Goal: Task Accomplishment & Management: Manage account settings

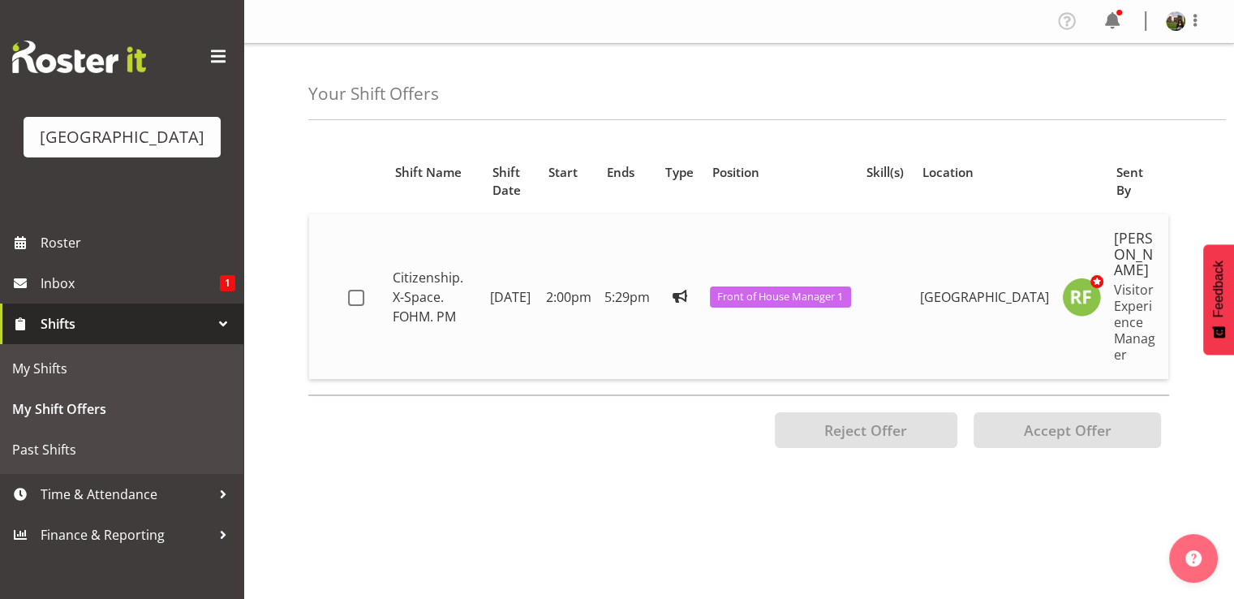
click at [993, 307] on td "[GEOGRAPHIC_DATA]" at bounding box center [985, 296] width 142 height 165
click at [350, 300] on span at bounding box center [356, 298] width 16 height 16
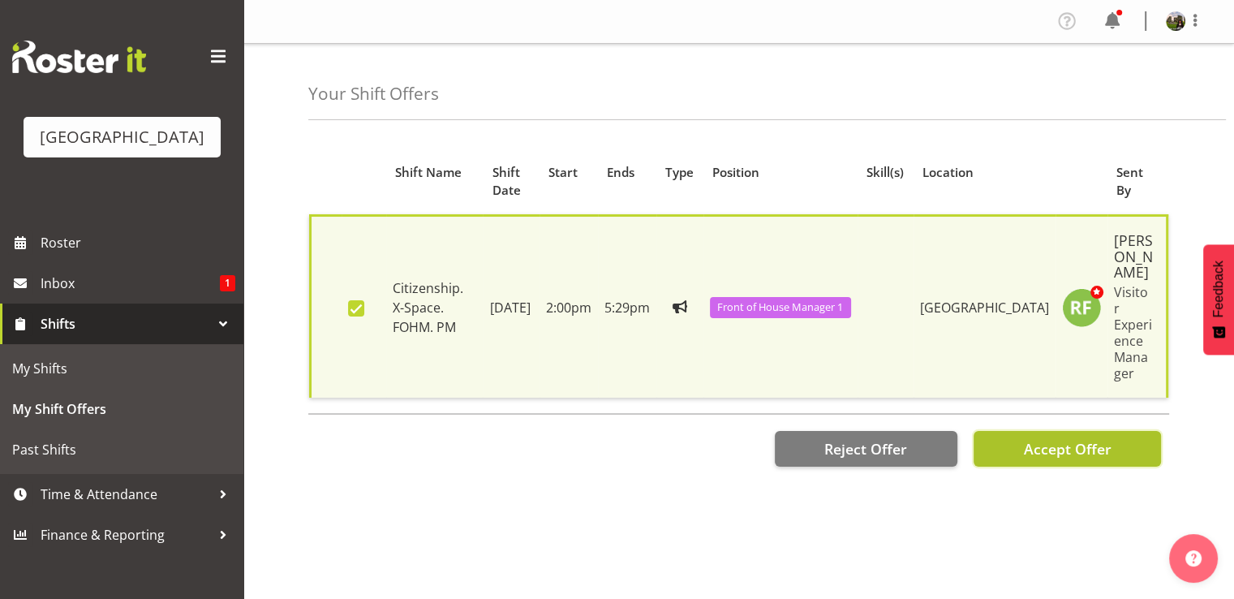
click at [1077, 451] on span "Accept Offer" at bounding box center [1067, 448] width 88 height 19
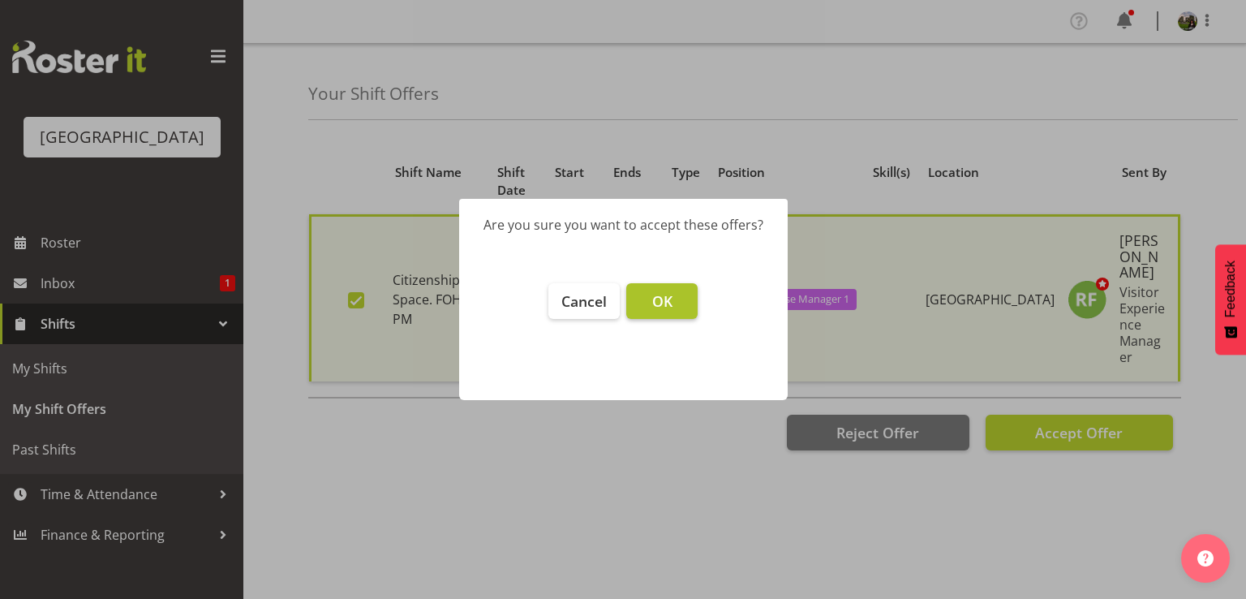
click at [669, 300] on span "OK" at bounding box center [662, 300] width 20 height 19
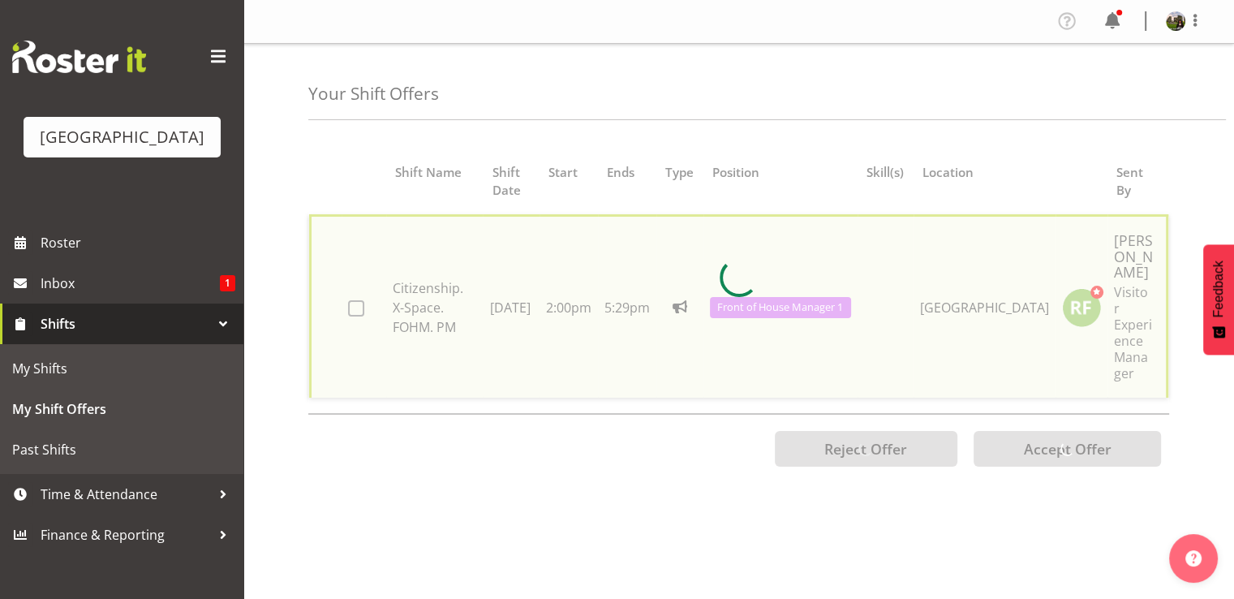
checkbox input "false"
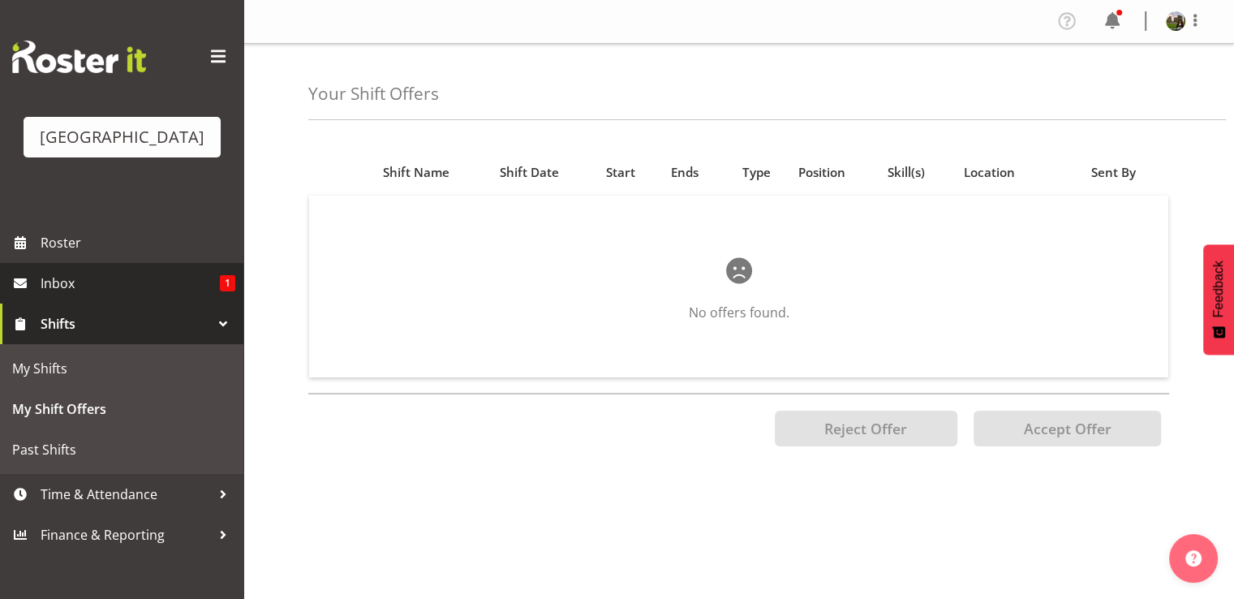
click at [58, 295] on span "Inbox" at bounding box center [130, 283] width 179 height 24
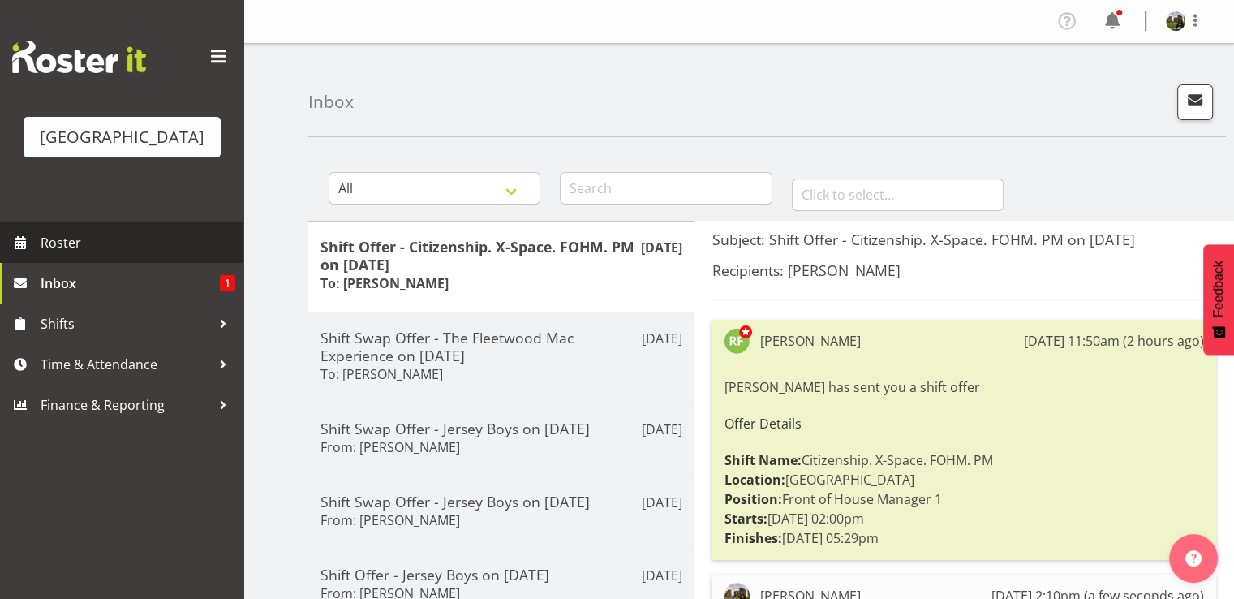
click at [54, 255] on span "Roster" at bounding box center [138, 242] width 195 height 24
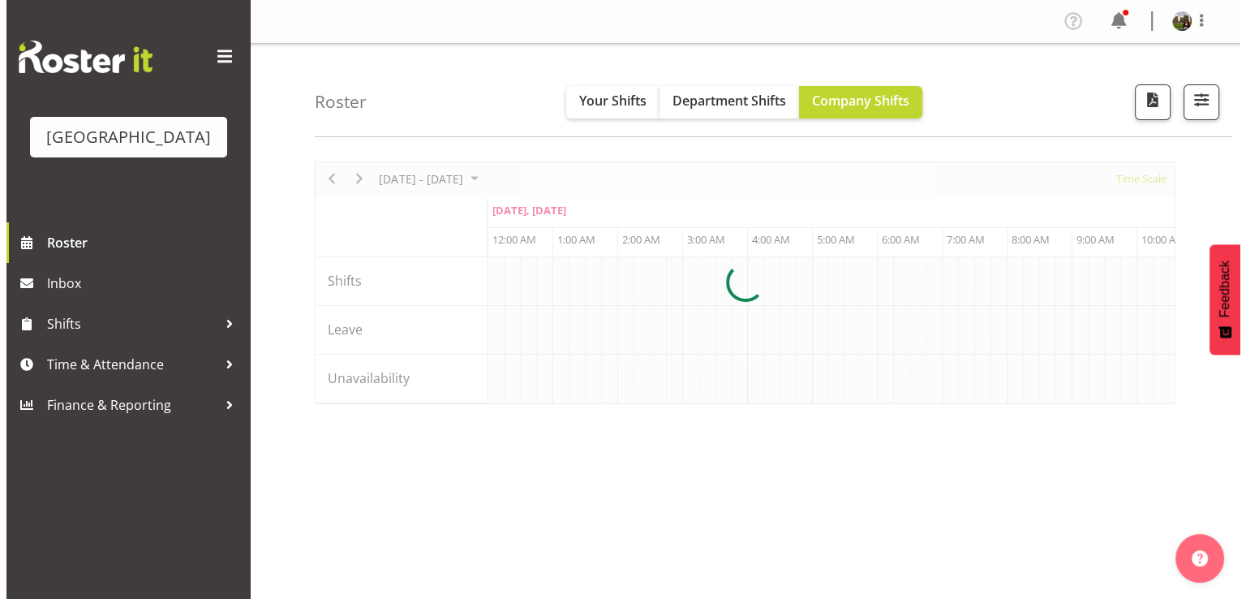
scroll to position [0, 6231]
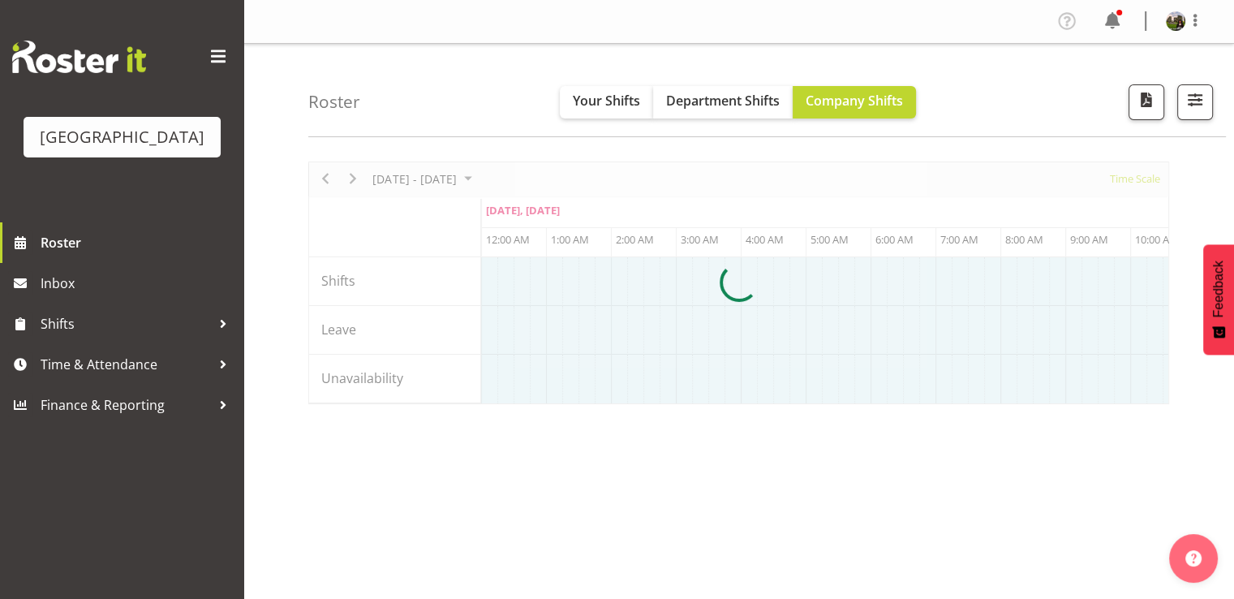
click at [1134, 183] on div at bounding box center [738, 282] width 861 height 243
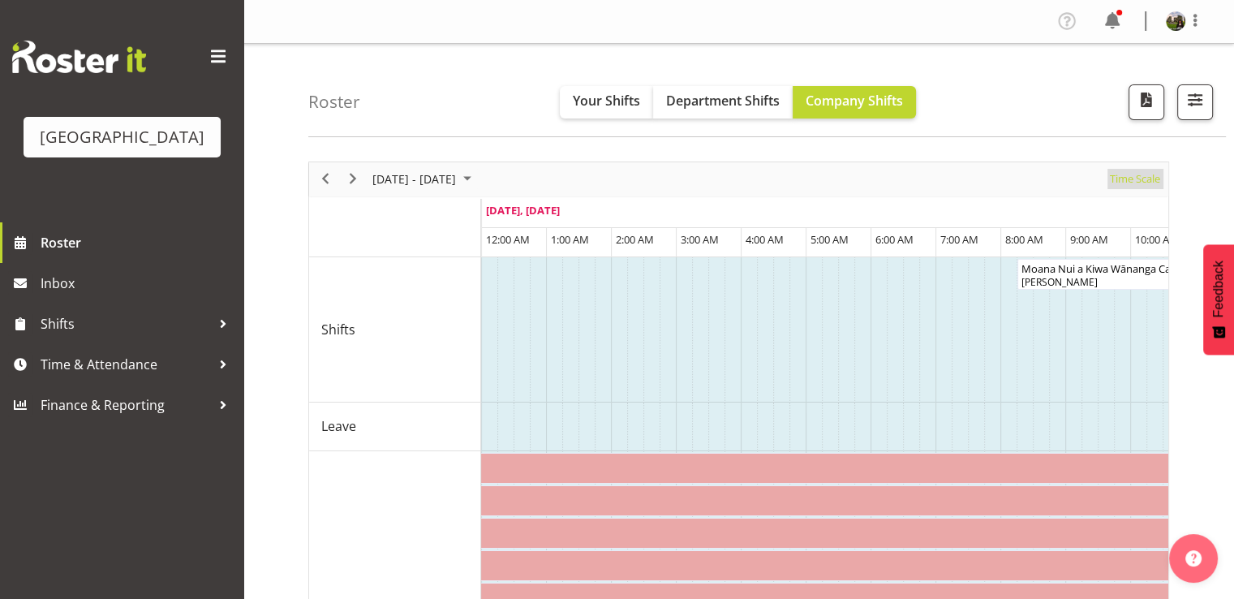
click at [1120, 183] on span "Time Scale" at bounding box center [1135, 179] width 54 height 20
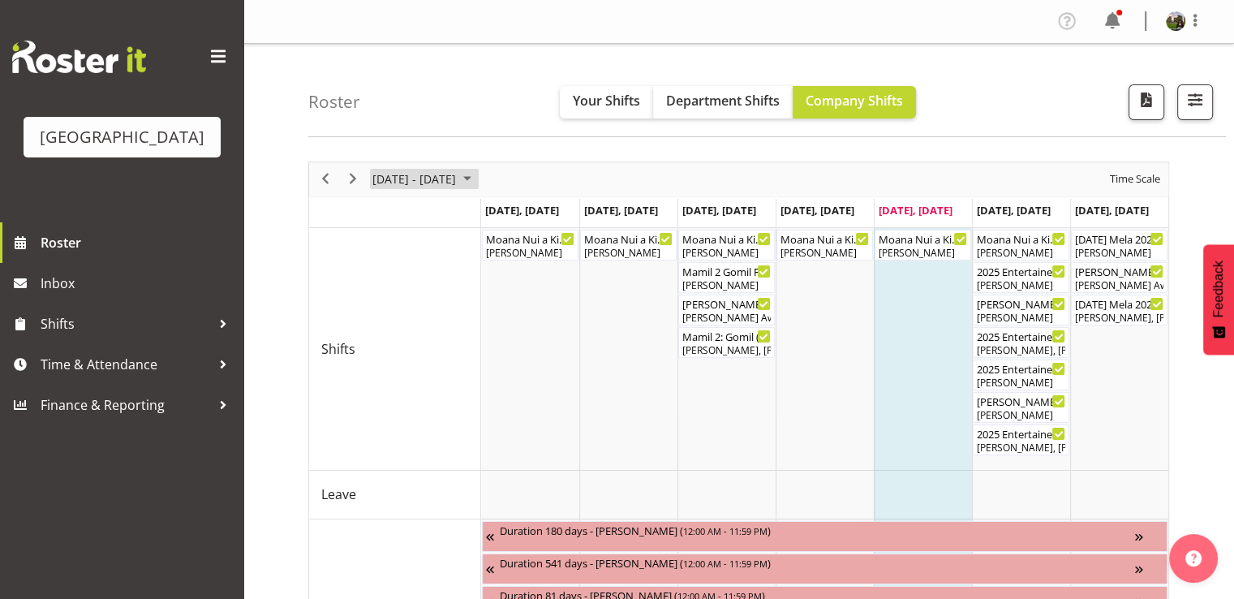
click at [477, 179] on span "October 2025" at bounding box center [467, 179] width 19 height 20
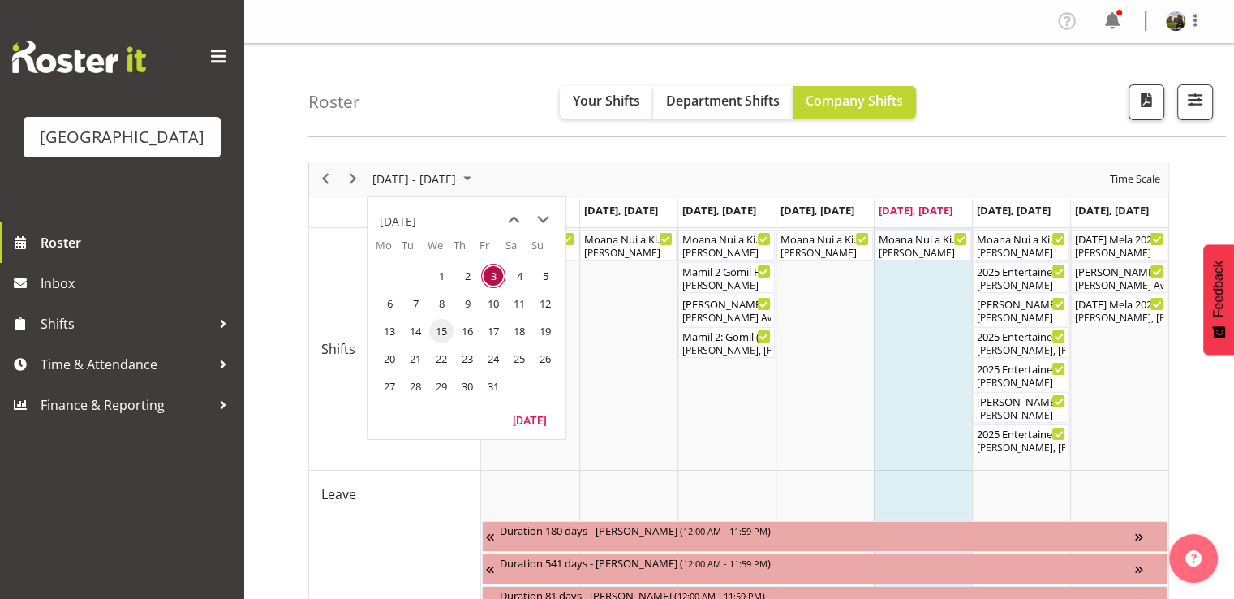
click at [445, 328] on span "15" at bounding box center [441, 331] width 24 height 24
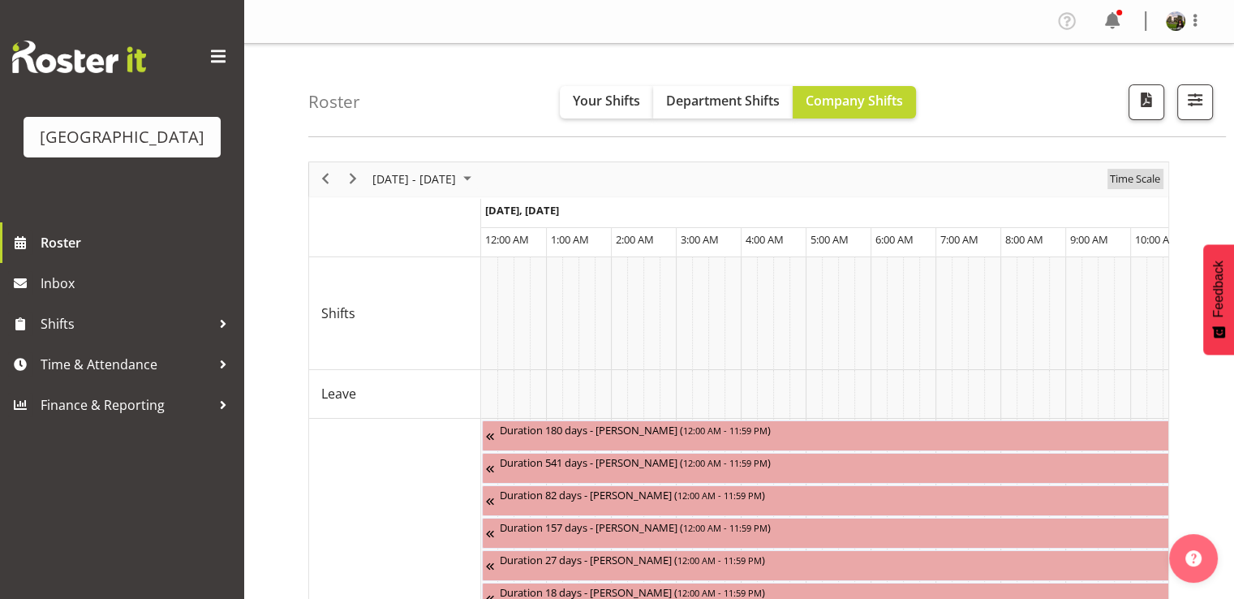
click at [1125, 180] on span "Time Scale" at bounding box center [1135, 179] width 54 height 20
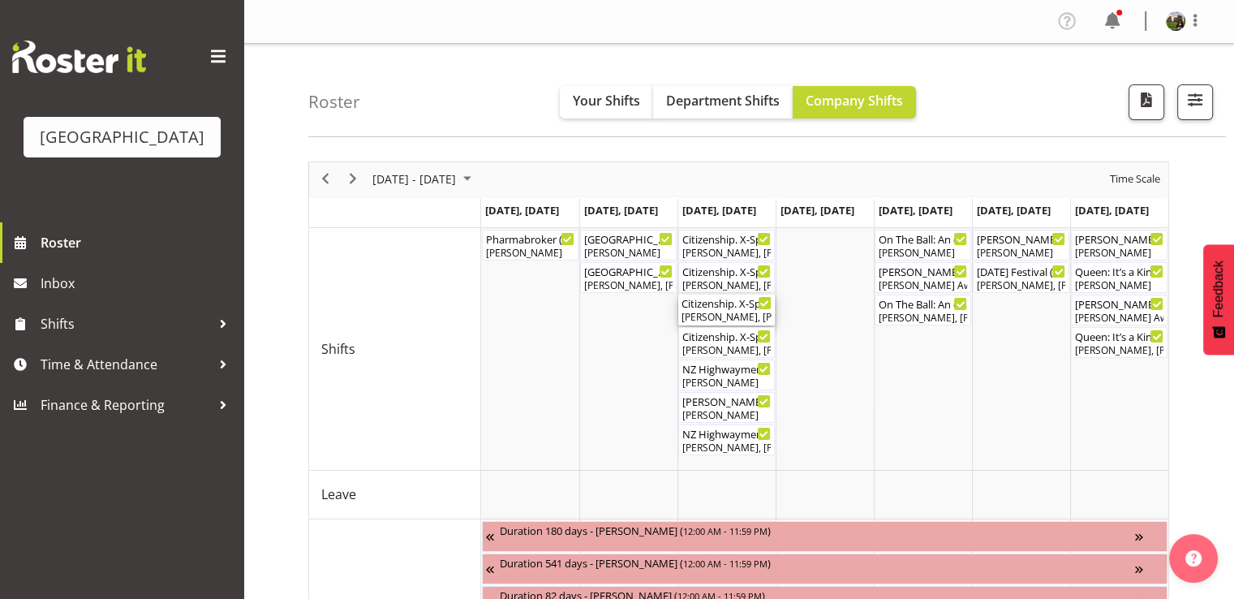
click at [714, 309] on div "Citizenship. X-Space. FOHM. PM ( 02:00 PM - 05:29 PM ) Valerie Donaldson, Lisa …" at bounding box center [727, 310] width 90 height 31
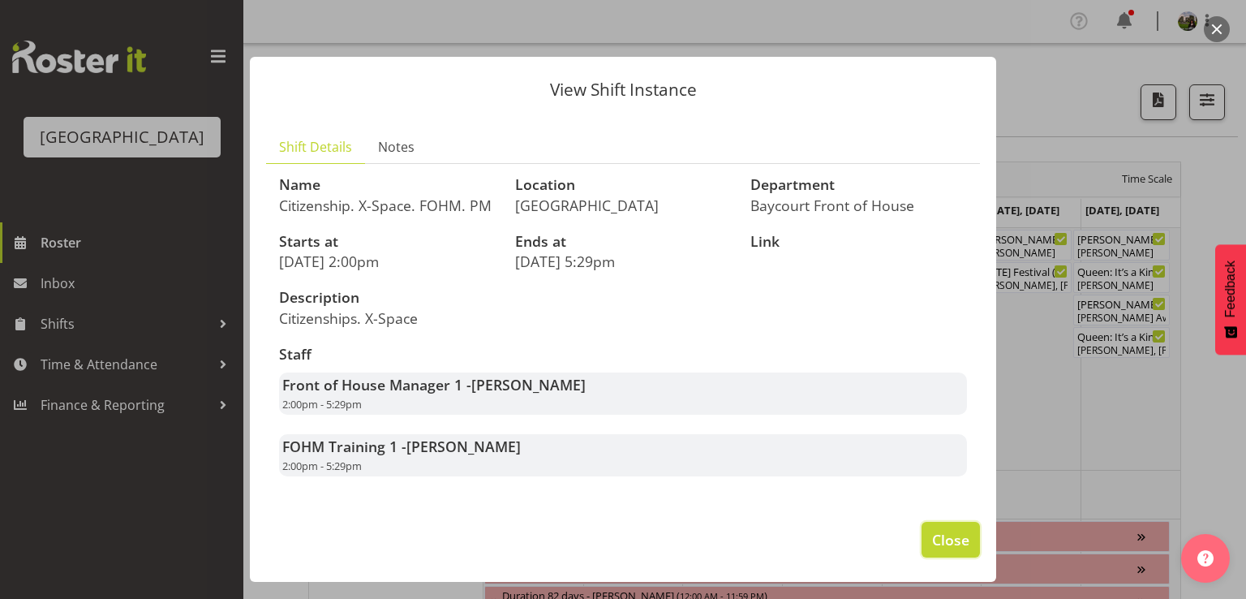
click at [922, 544] on button "Close" at bounding box center [951, 540] width 58 height 36
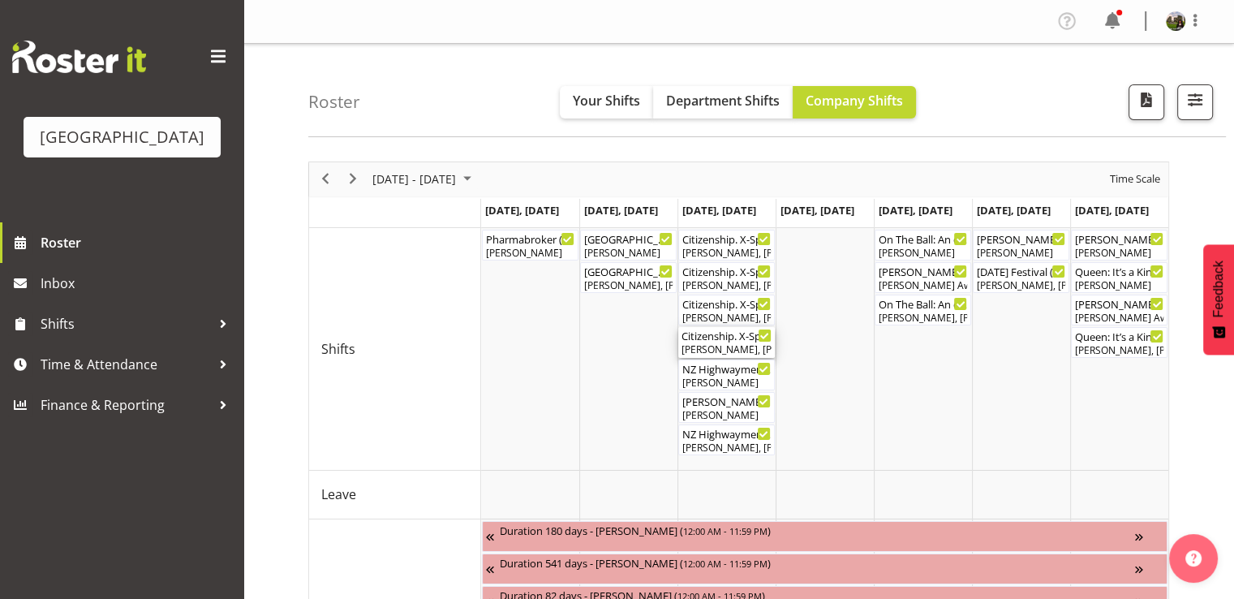
click at [688, 342] on div "Citizenship. X-Space .PM ( 02:00 PM - 05:15 PM )" at bounding box center [727, 335] width 90 height 16
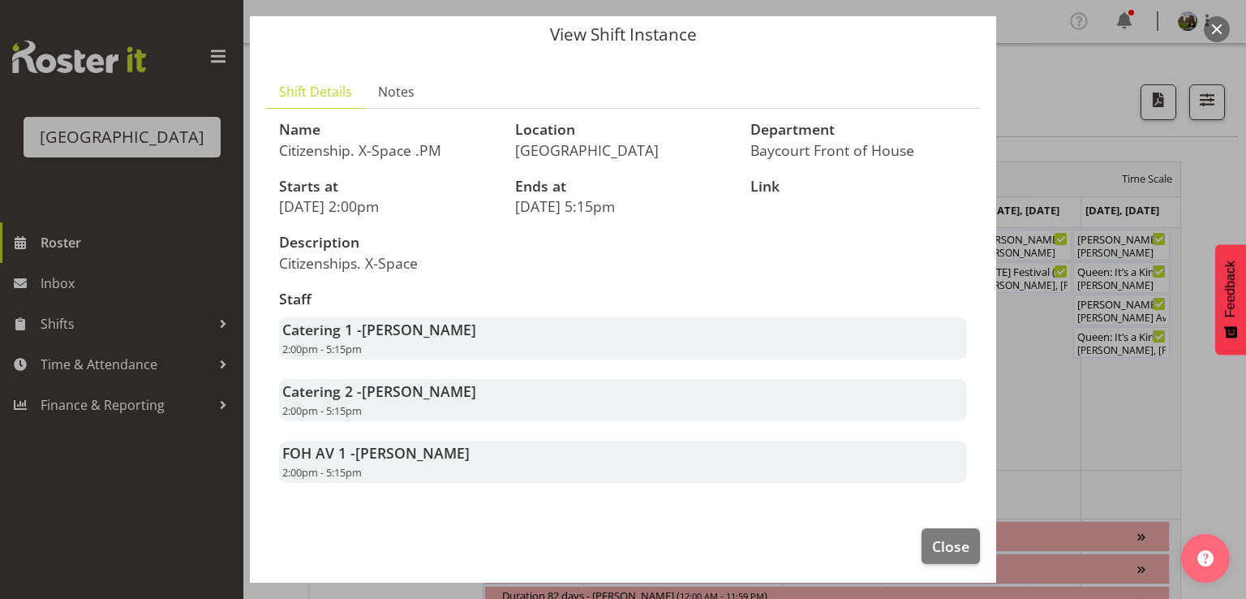
scroll to position [78, 0]
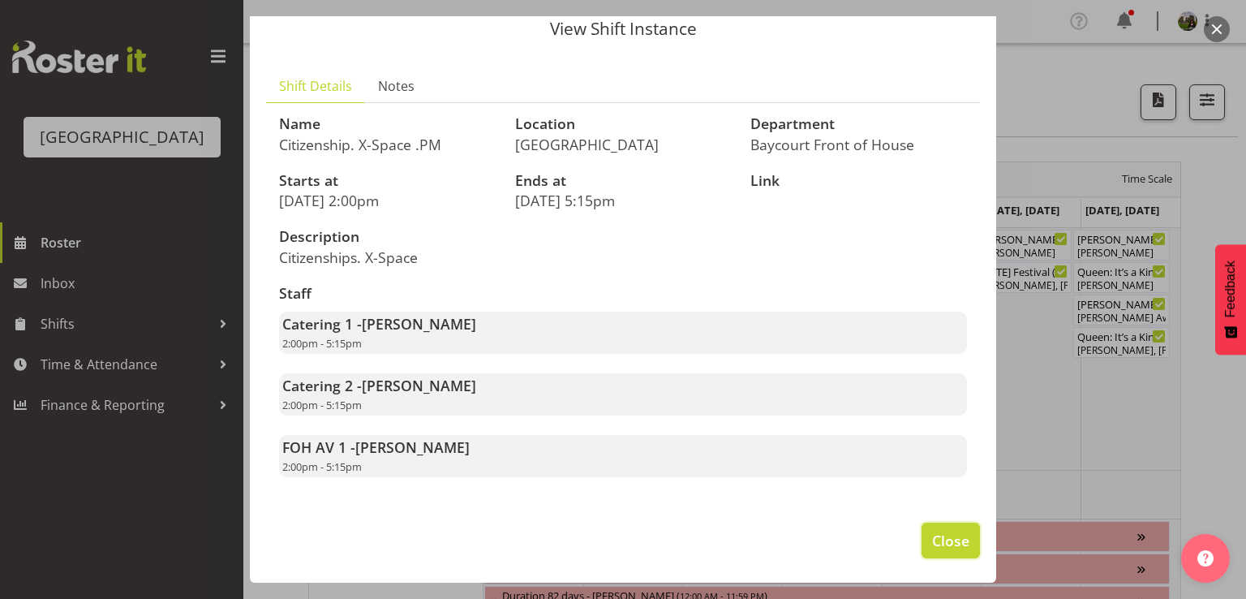
click at [932, 546] on span "Close" at bounding box center [950, 540] width 37 height 21
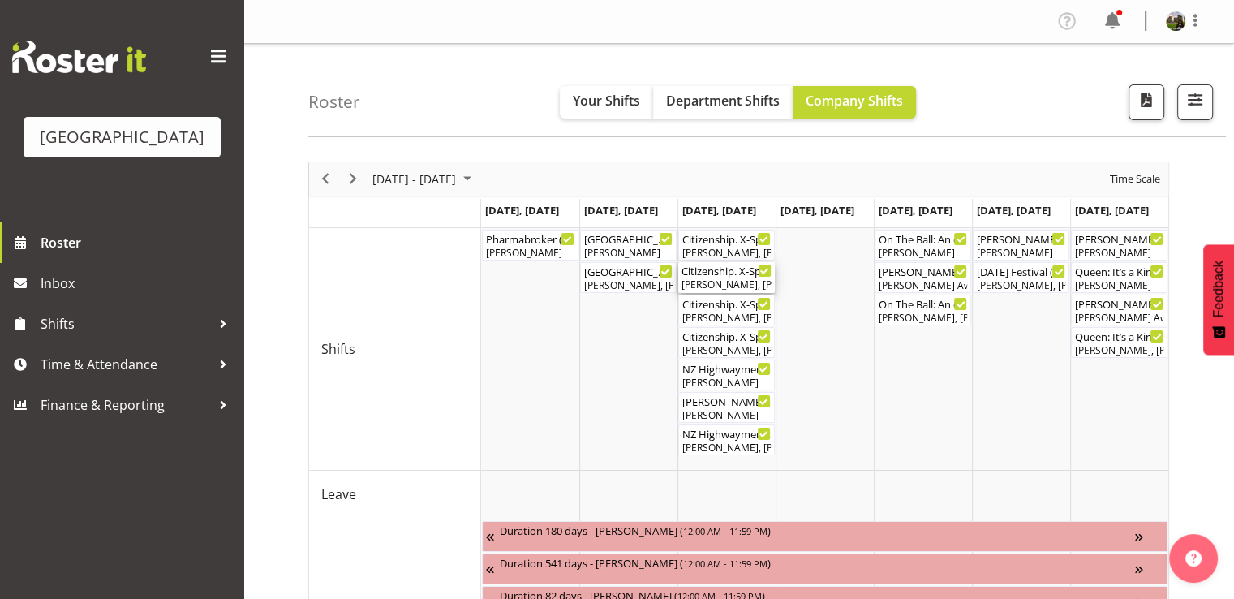
click at [717, 277] on div "Citizenship. X-Space ( 09:30 AM - 01:00 PM ) Emma Johns, Chris Darlington, Grac…" at bounding box center [727, 277] width 90 height 31
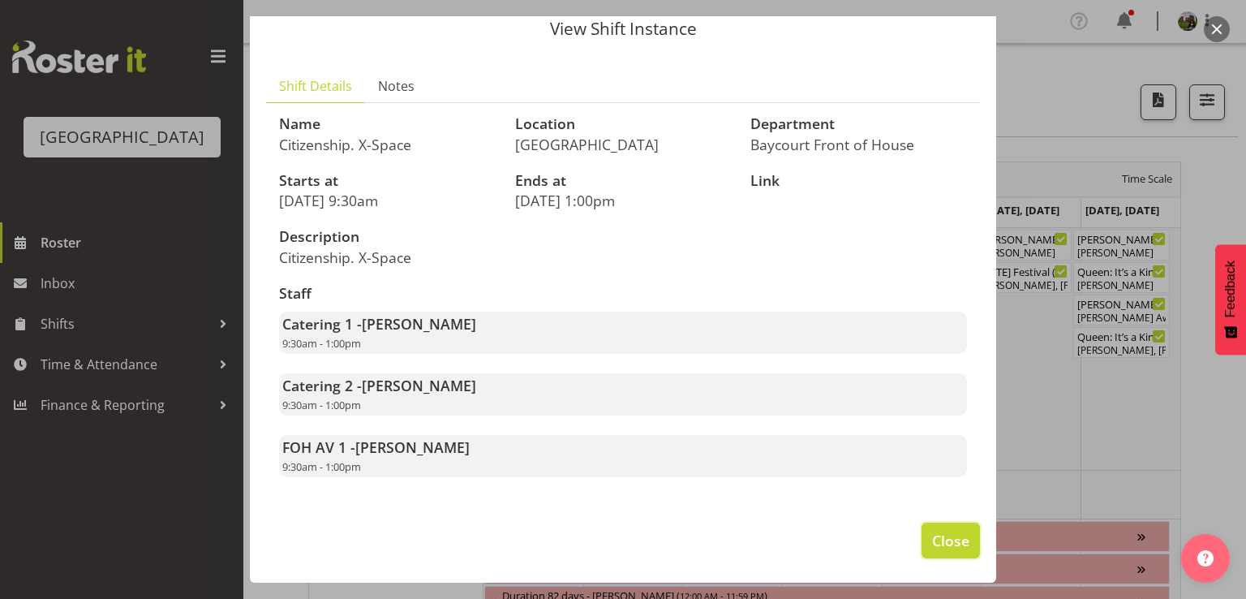
click at [932, 543] on span "Close" at bounding box center [950, 540] width 37 height 21
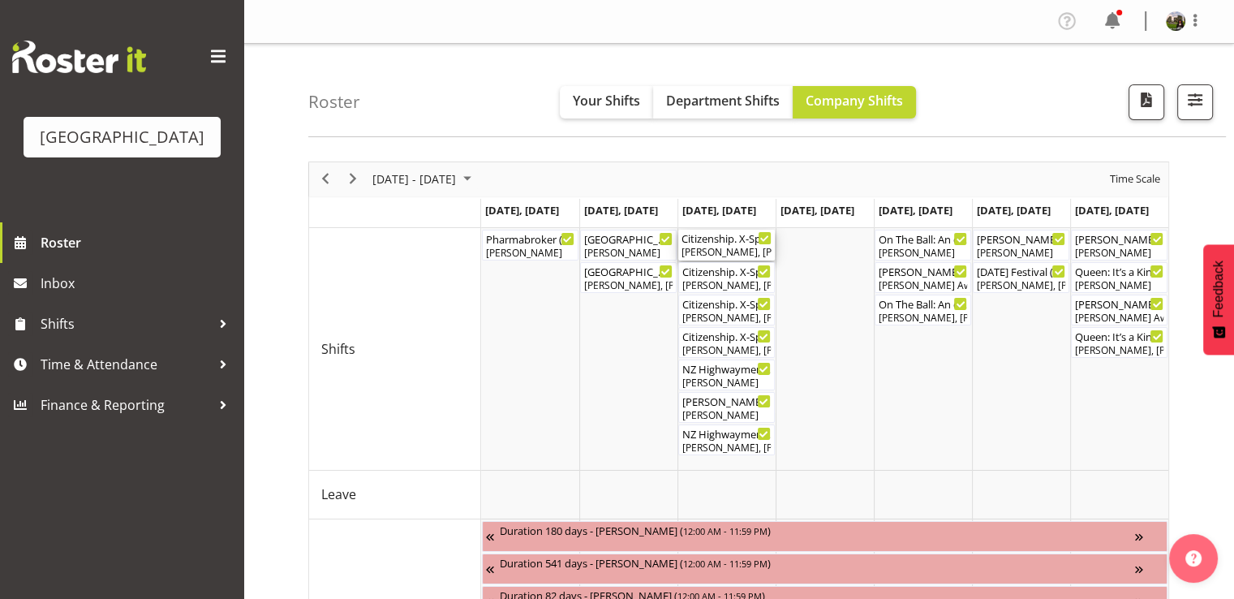
click at [729, 251] on div "Lisa Camplin, Valerie Donaldson" at bounding box center [727, 252] width 90 height 15
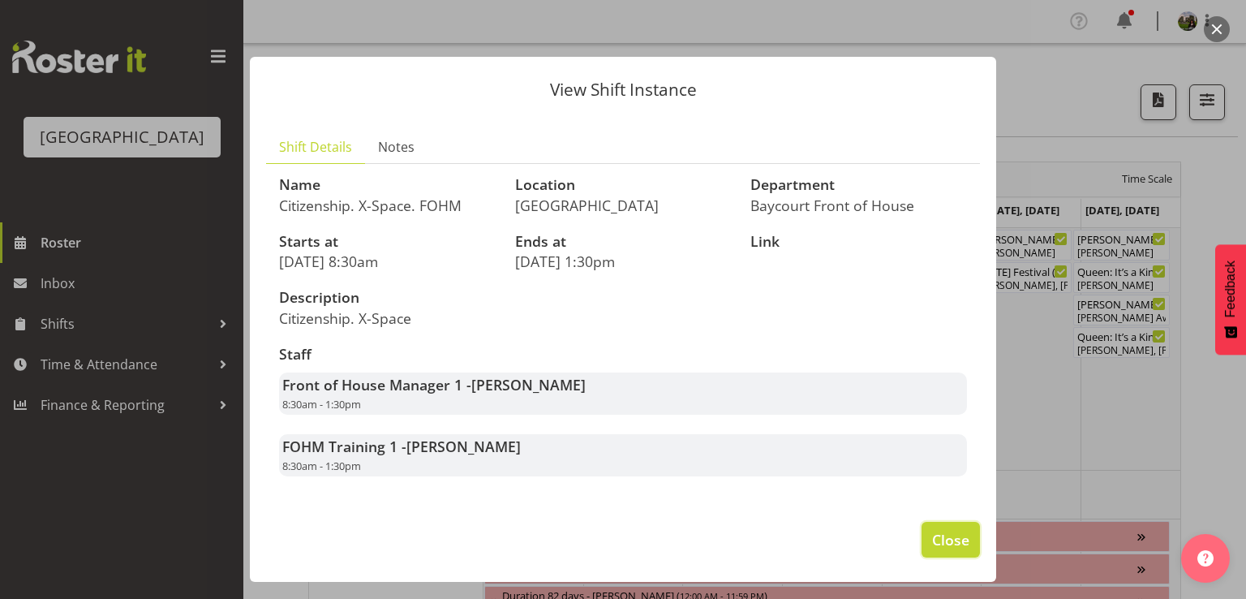
click at [940, 550] on span "Close" at bounding box center [950, 539] width 37 height 21
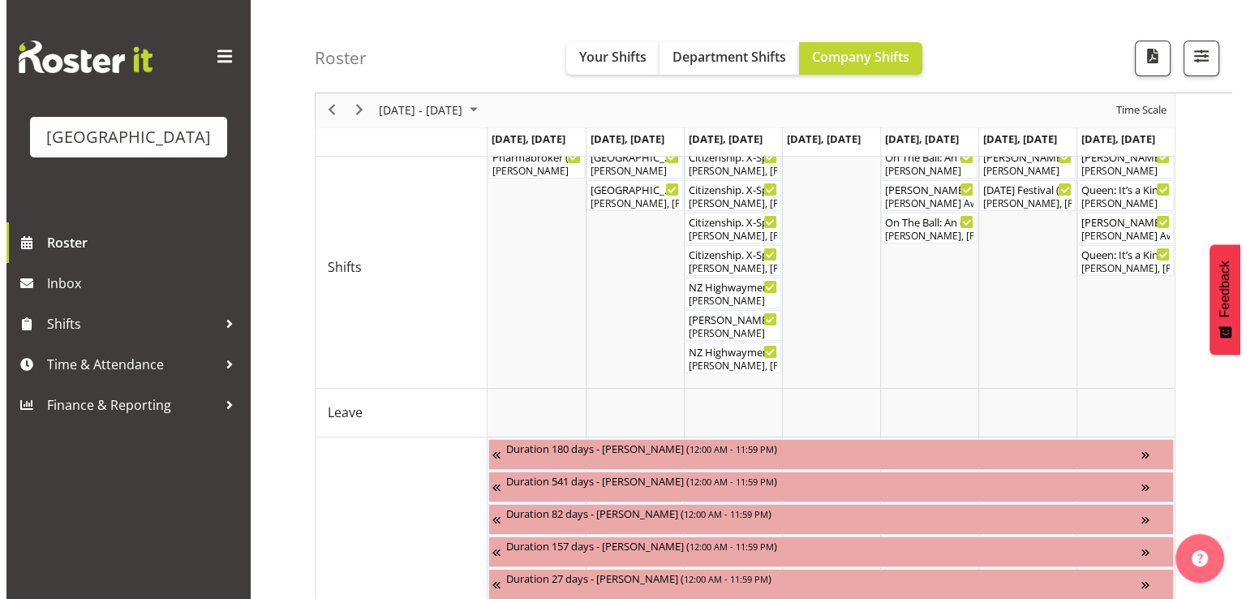
scroll to position [0, 0]
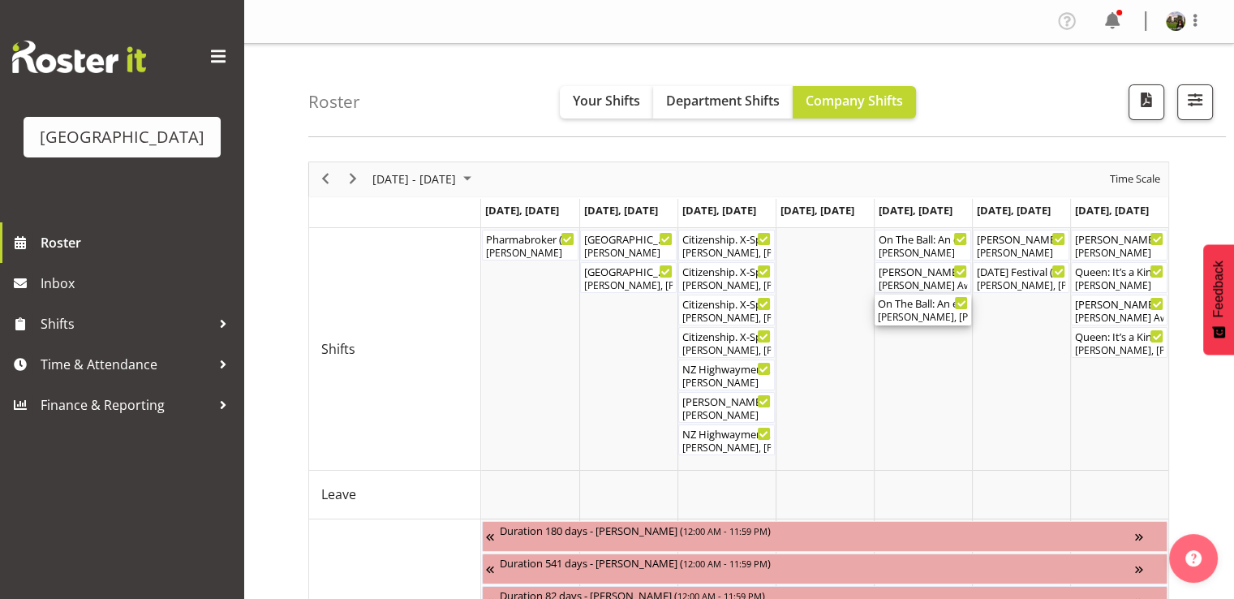
click at [935, 307] on div "On The Ball: An evening with Sir Wayne Smith ( 06:00 PM - 10:00 PM )" at bounding box center [923, 303] width 90 height 16
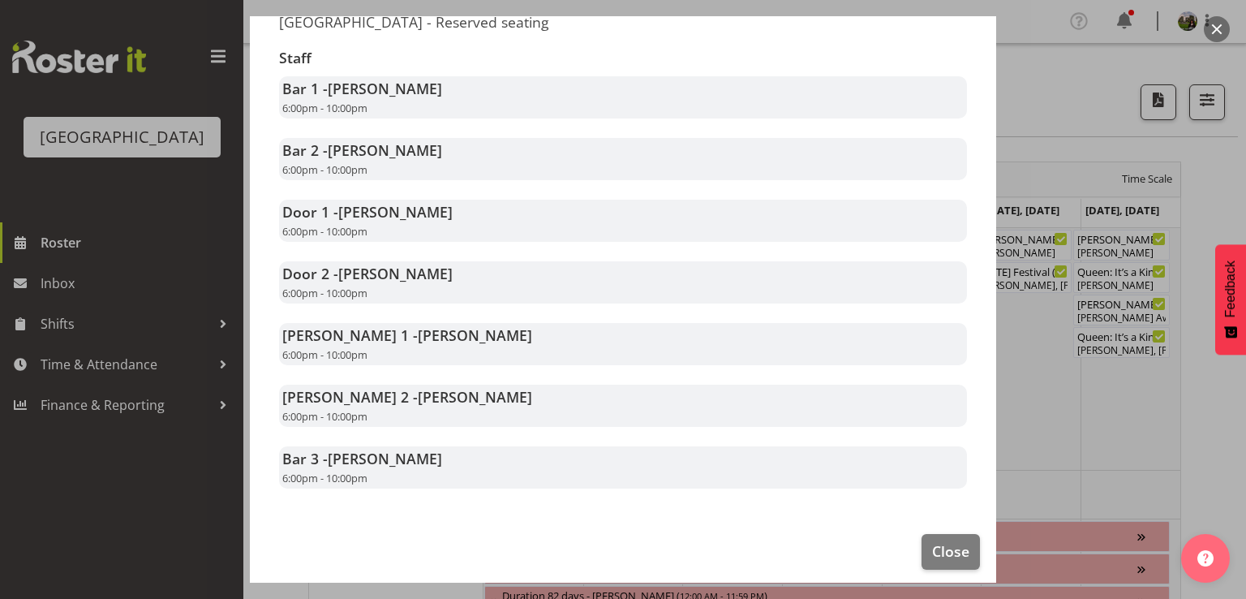
scroll to position [325, 0]
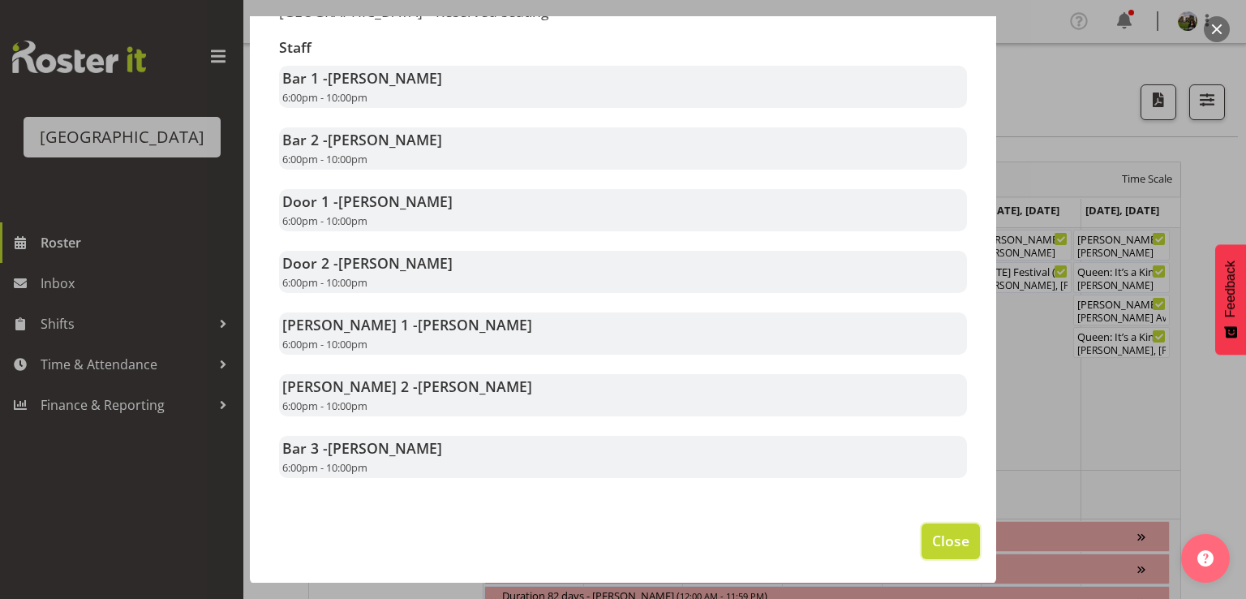
click at [922, 536] on button "Close" at bounding box center [951, 541] width 58 height 36
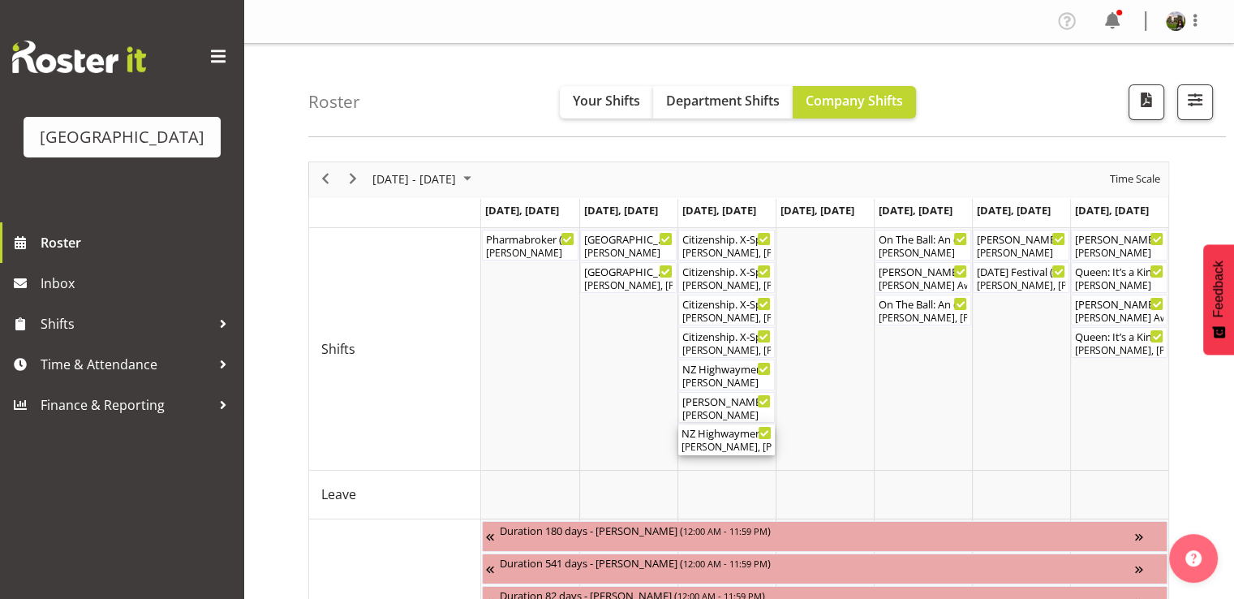
click at [728, 442] on div "Emma Johns, Sumner Raos, Ruby Grace, Aaron Smart, Skye Colonna, Chris Darlingto…" at bounding box center [727, 447] width 90 height 15
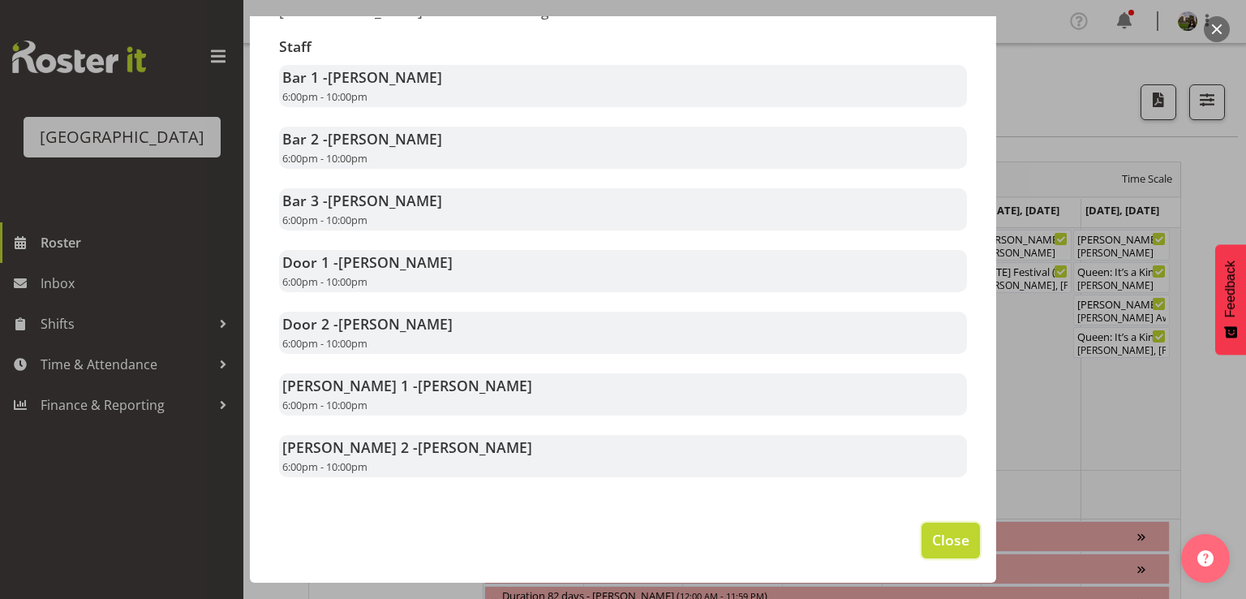
click at [935, 535] on span "Close" at bounding box center [950, 539] width 37 height 21
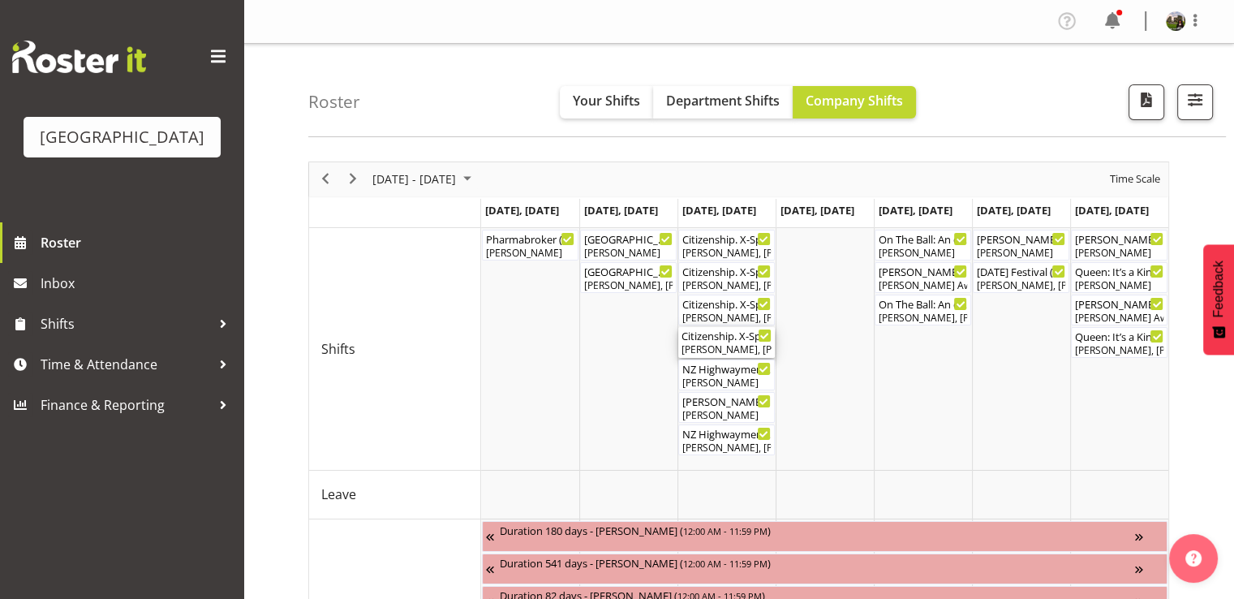
click at [724, 338] on div "Citizenship. X-Space .PM ( 02:00 PM - 05:15 PM )" at bounding box center [727, 335] width 90 height 16
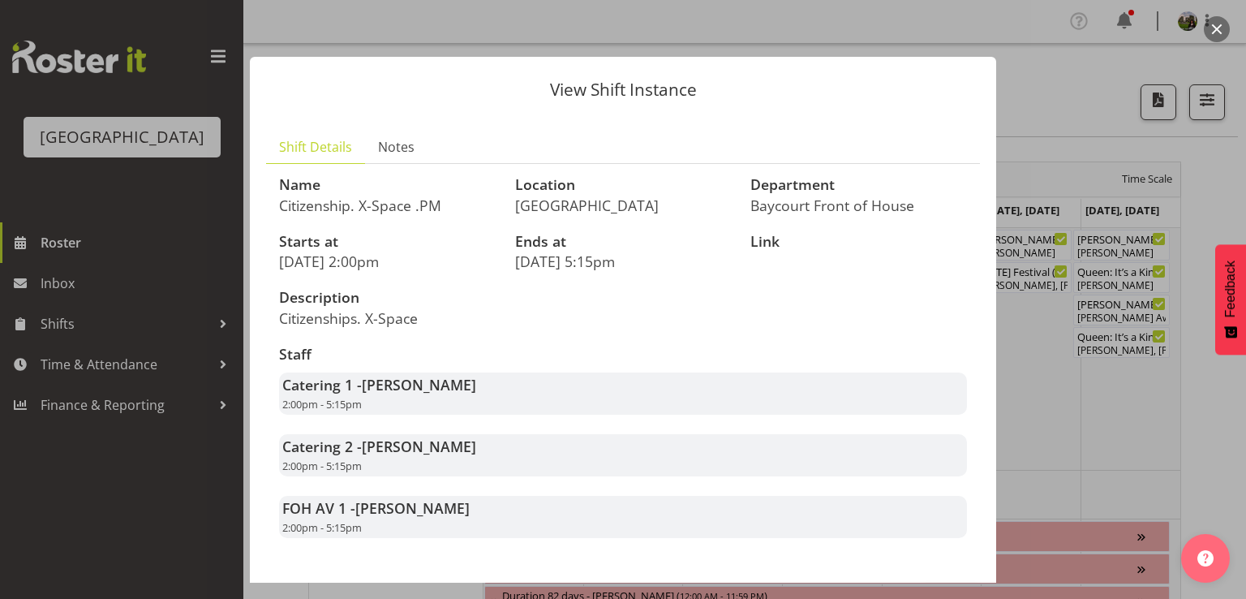
scroll to position [78, 0]
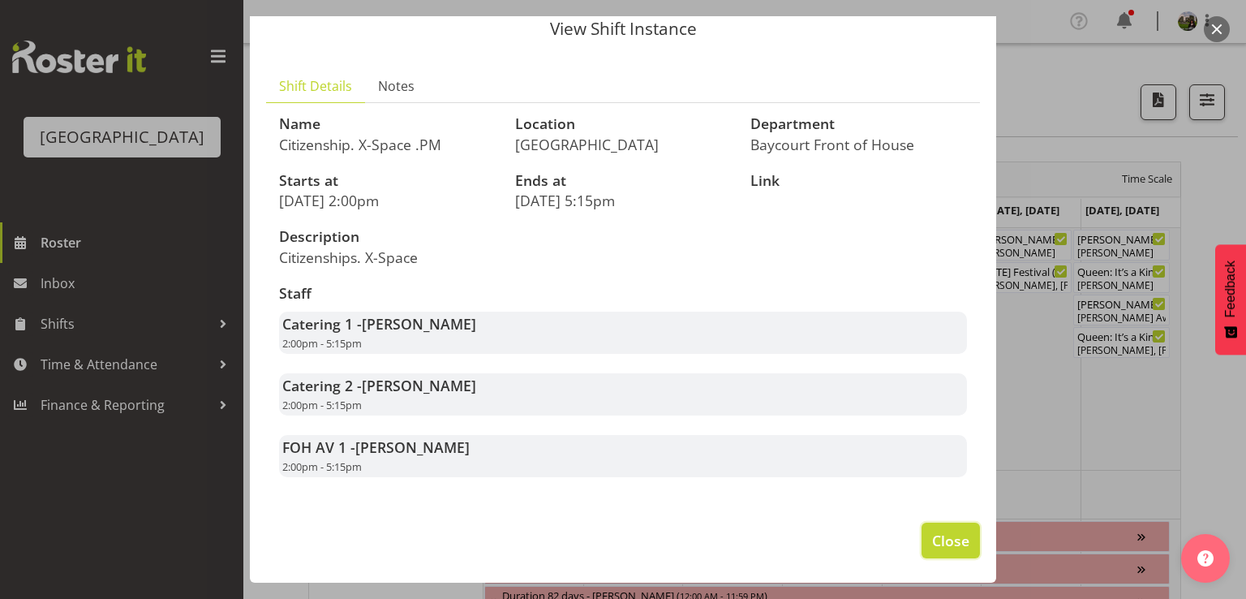
click at [932, 534] on span "Close" at bounding box center [950, 540] width 37 height 21
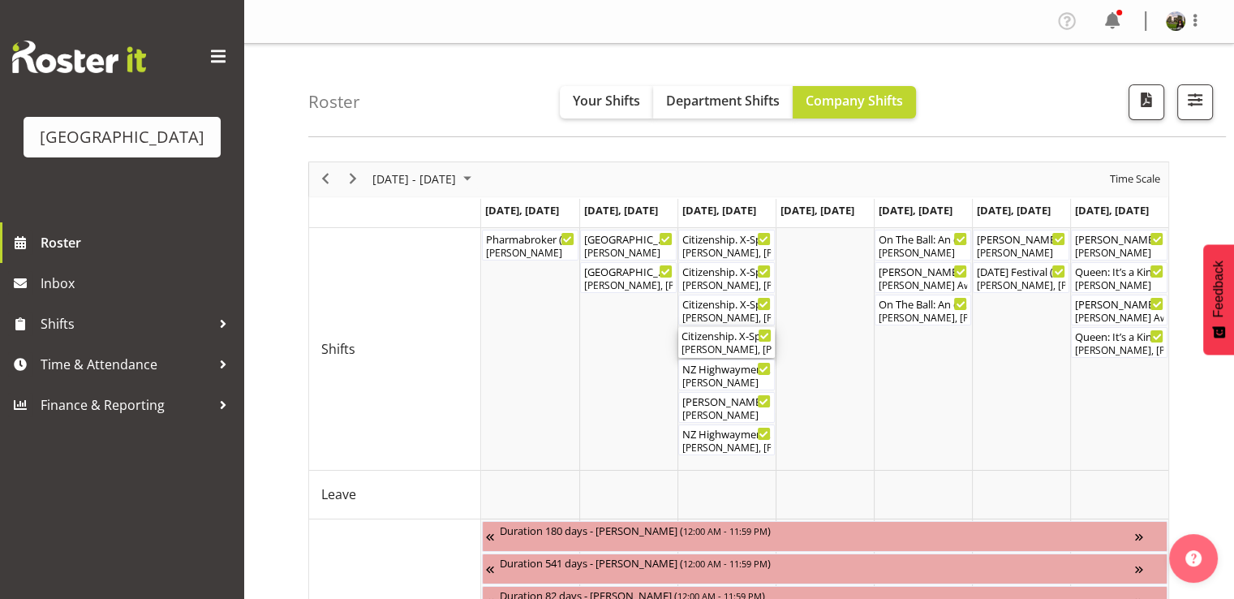
click at [720, 345] on div "Grace Cavell, Emma Johns, Chris Darlington" at bounding box center [727, 349] width 90 height 15
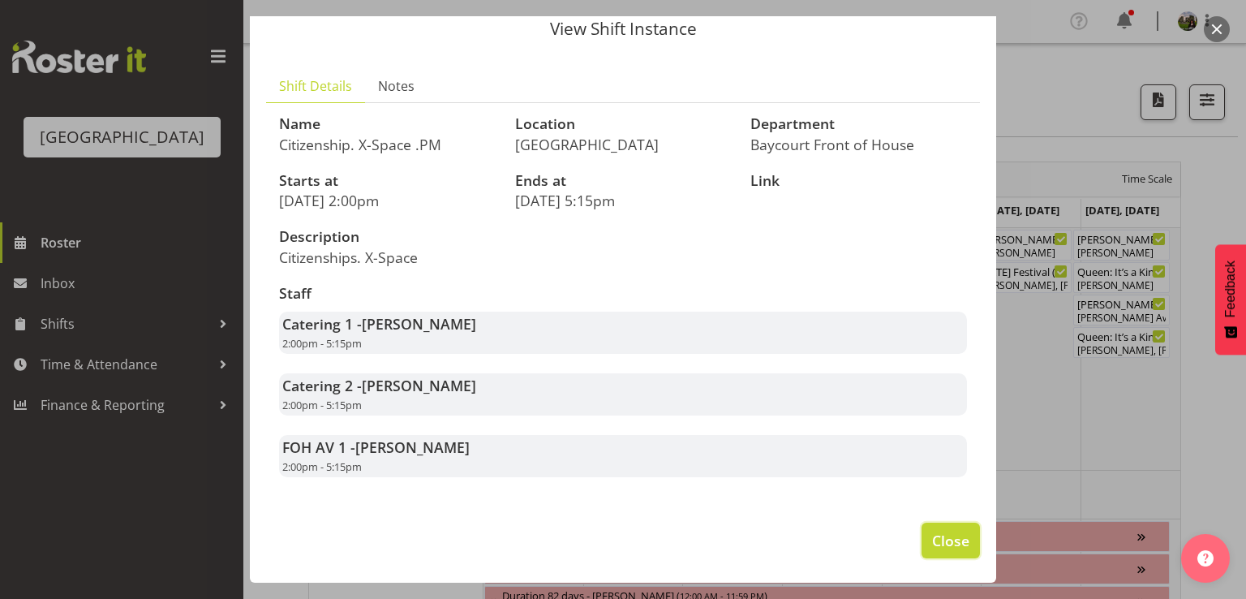
click at [932, 540] on span "Close" at bounding box center [950, 540] width 37 height 21
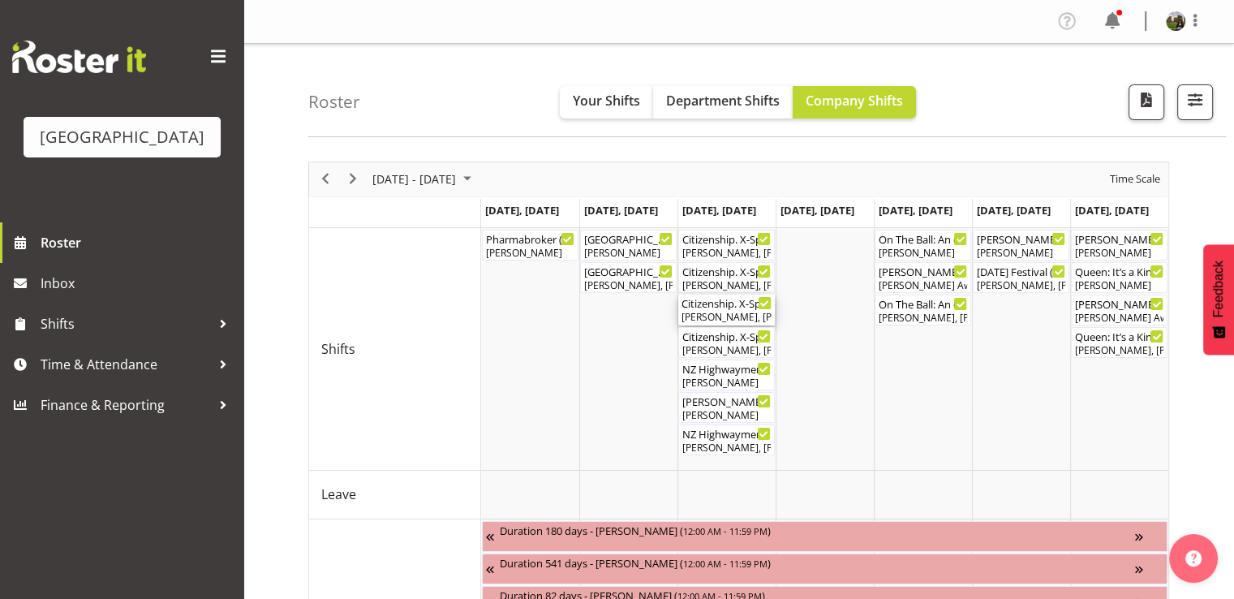
click at [730, 316] on div "Valerie Donaldson, Lisa Camplin" at bounding box center [727, 317] width 90 height 15
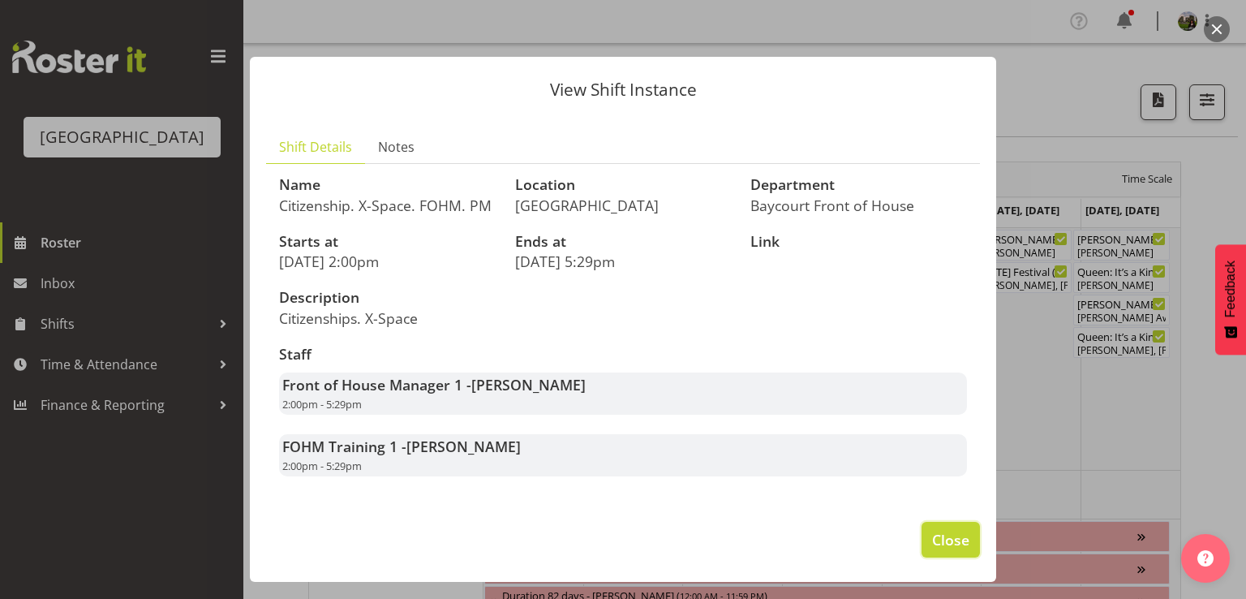
click at [940, 550] on span "Close" at bounding box center [950, 539] width 37 height 21
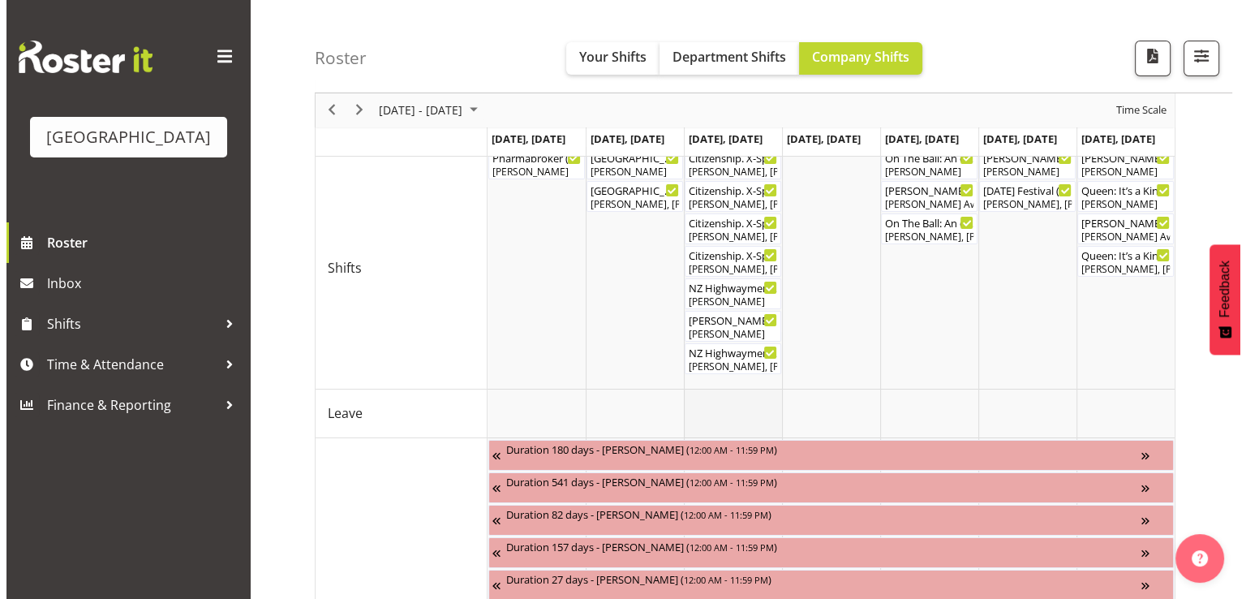
scroll to position [0, 0]
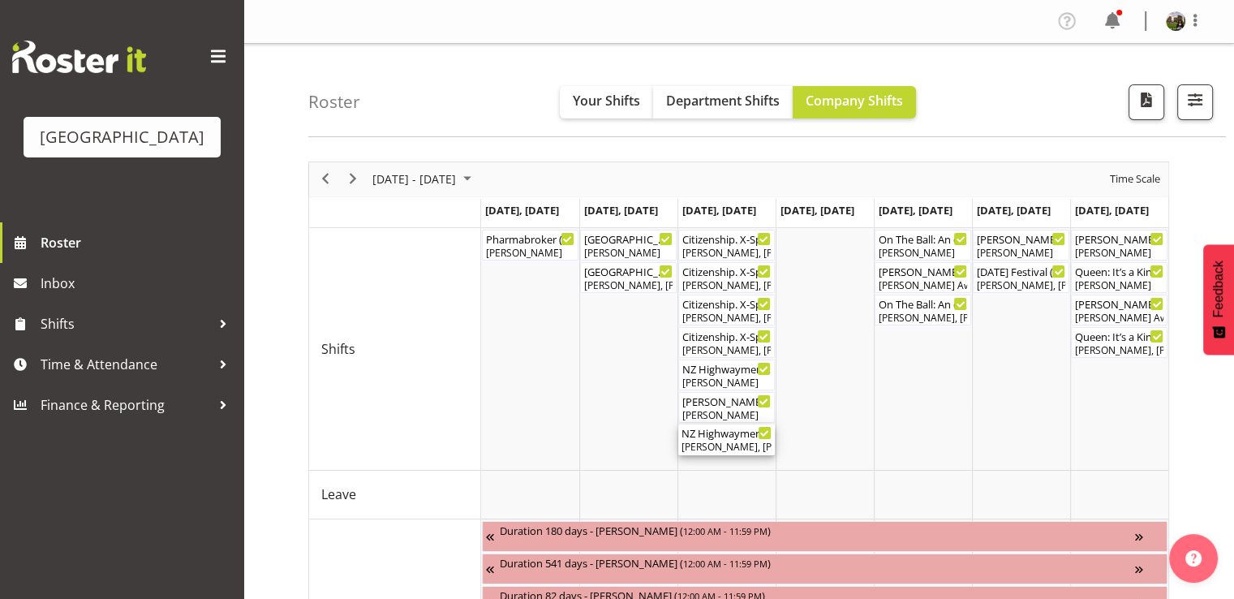
click at [709, 440] on div "Emma Johns, Sumner Raos, Ruby Grace, Aaron Smart, Skye Colonna, Chris Darlingto…" at bounding box center [727, 447] width 90 height 15
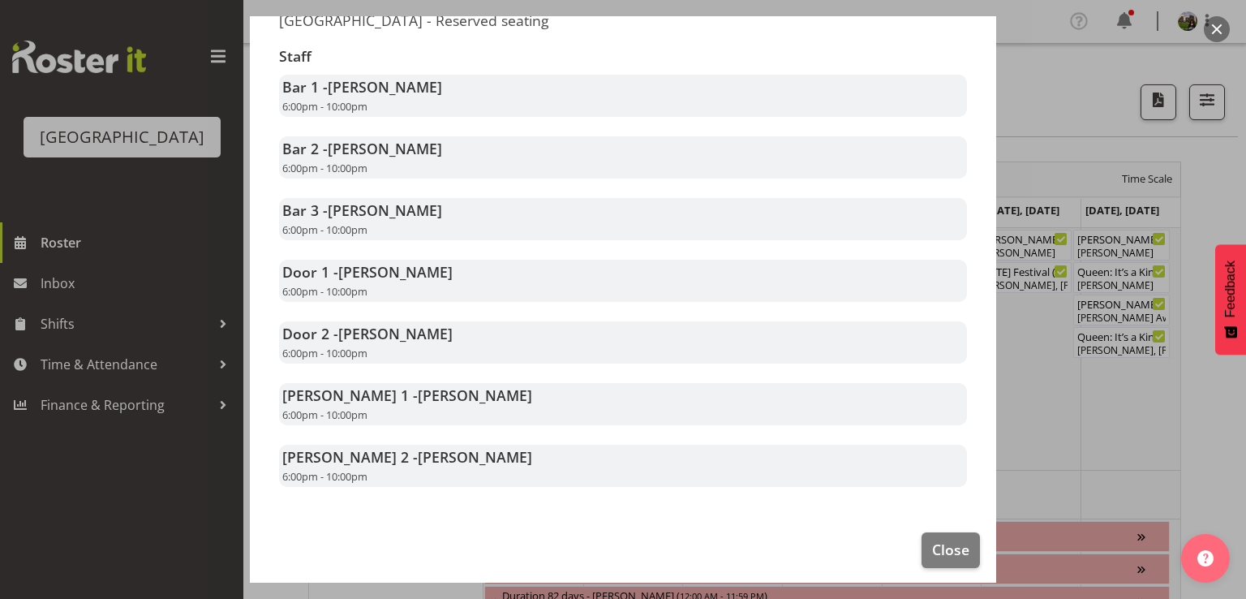
scroll to position [325, 0]
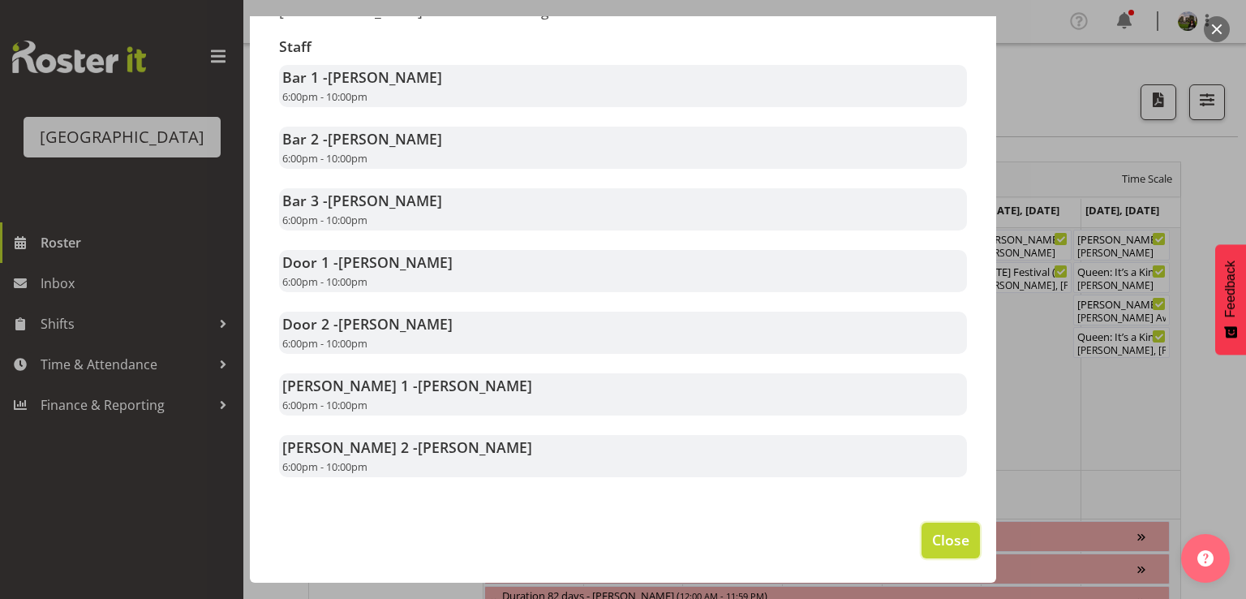
click at [932, 540] on span "Close" at bounding box center [950, 539] width 37 height 21
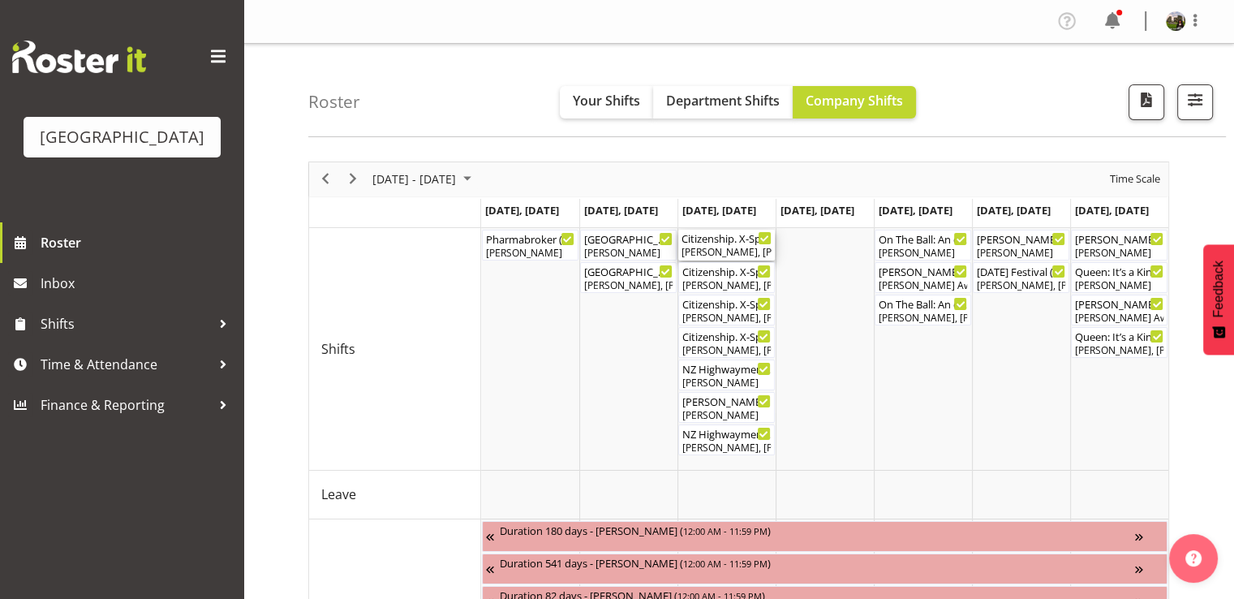
click at [743, 244] on div "Citizenship. X-Space. FOHM ( 08:30 AM - 01:30 PM ) Lisa Camplin, Valerie Donald…" at bounding box center [727, 245] width 90 height 31
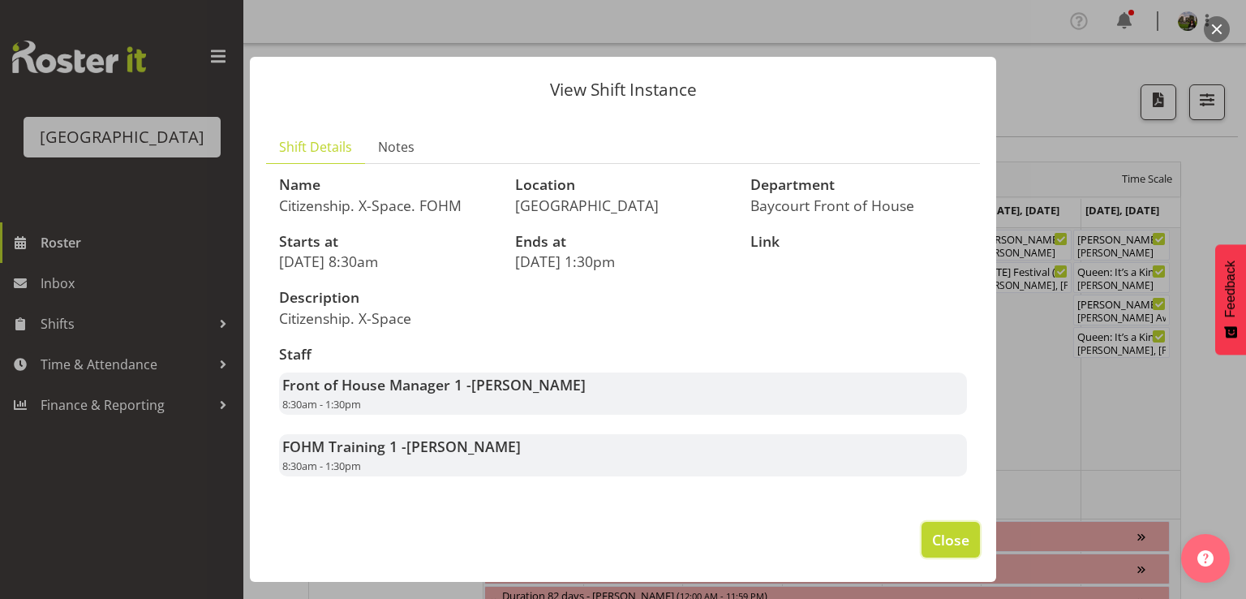
click at [940, 549] on span "Close" at bounding box center [950, 539] width 37 height 21
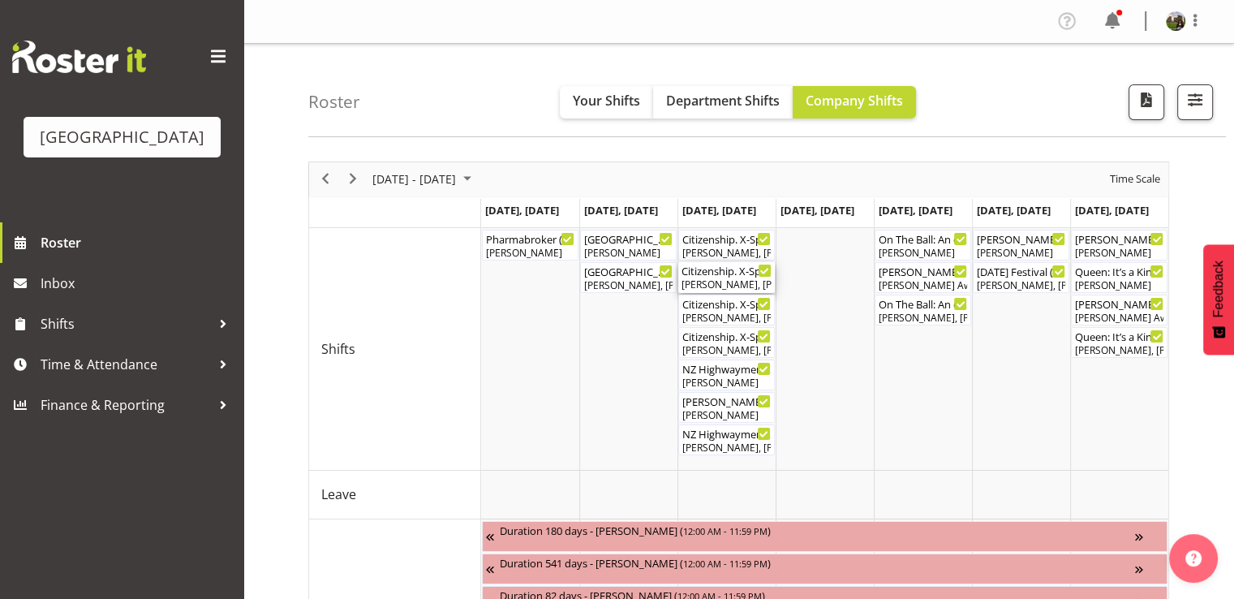
click at [711, 289] on div "Emma Johns, Chris Darlington, Grace Cavell" at bounding box center [727, 284] width 90 height 15
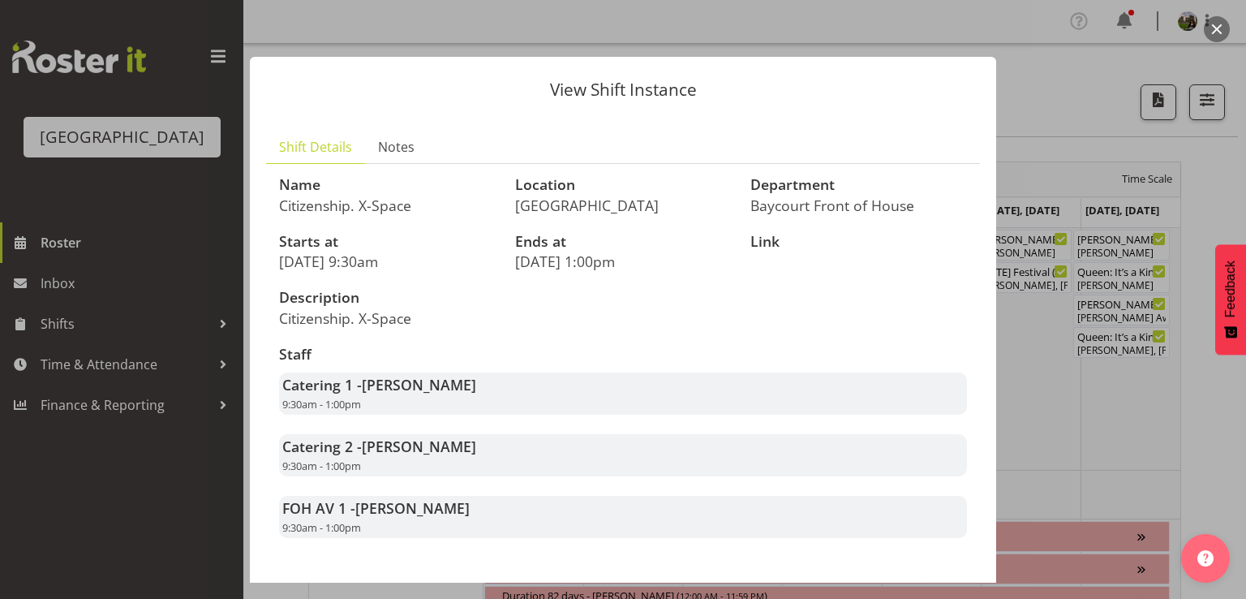
scroll to position [78, 0]
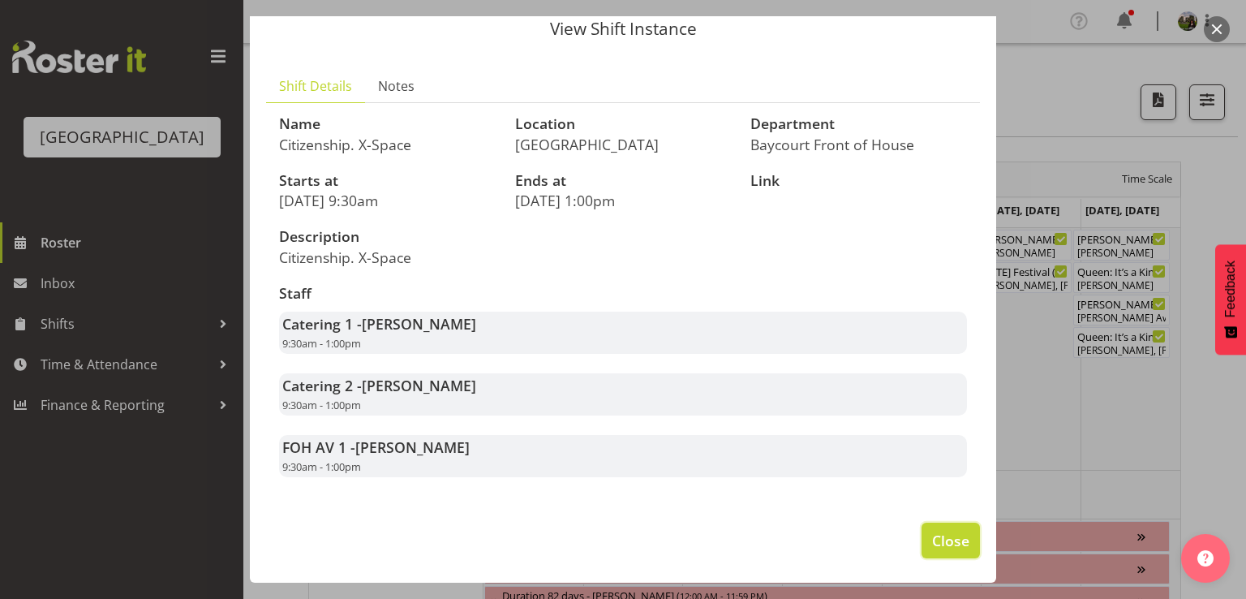
click at [935, 540] on span "Close" at bounding box center [950, 540] width 37 height 21
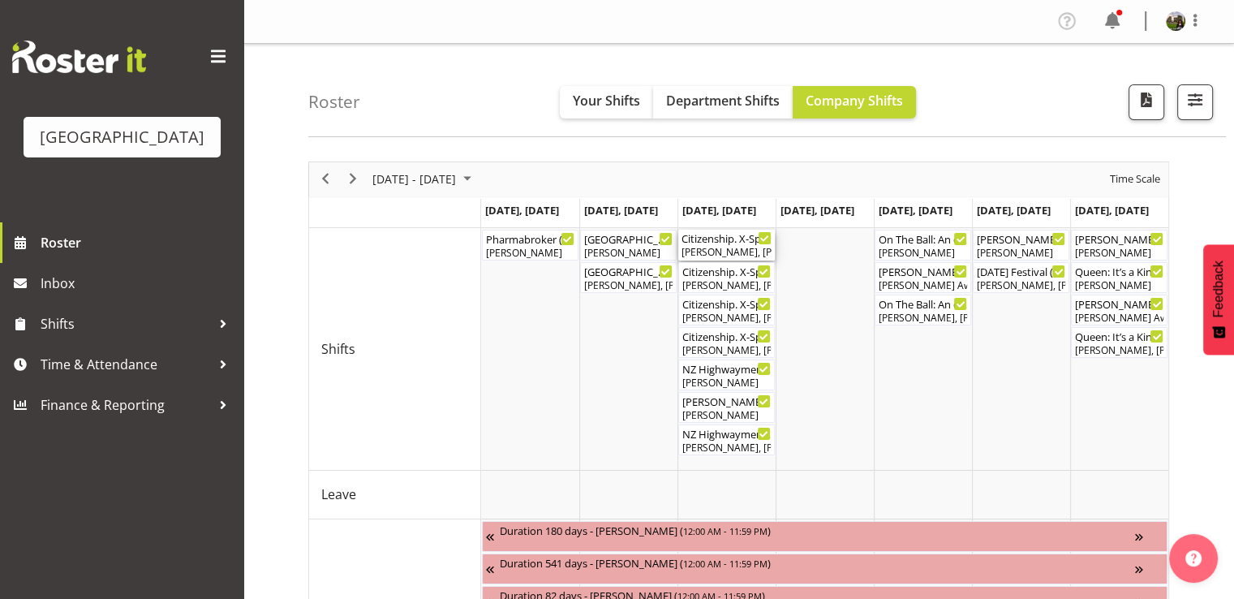
click at [723, 251] on div "Lisa Camplin, Valerie Donaldson" at bounding box center [727, 252] width 90 height 15
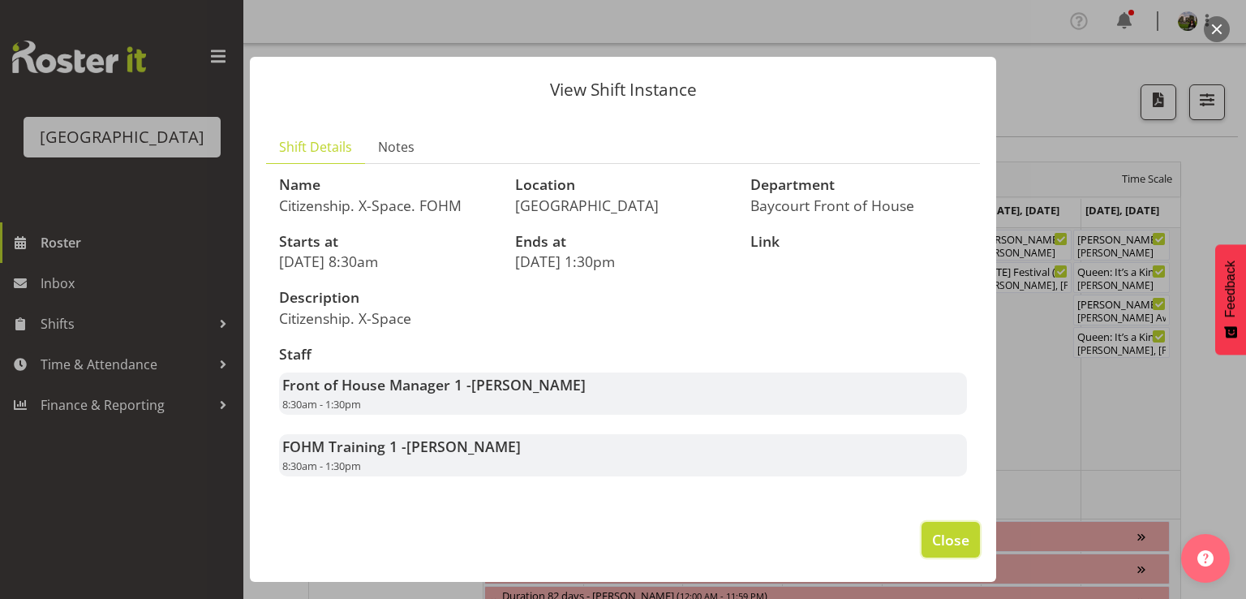
click at [937, 550] on span "Close" at bounding box center [950, 539] width 37 height 21
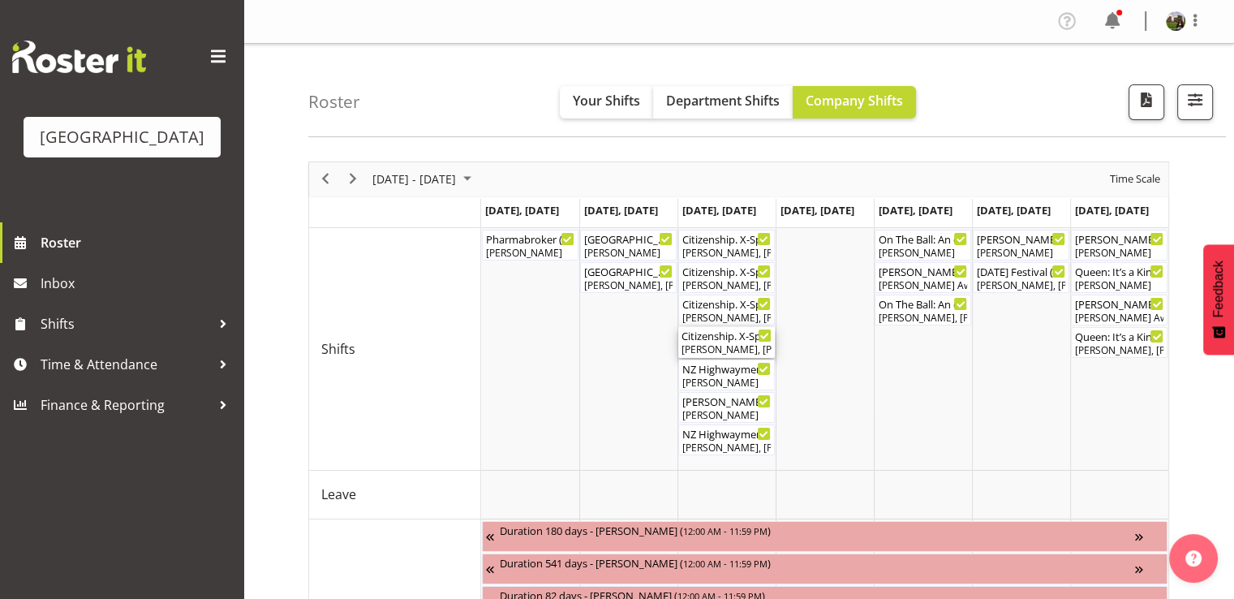
click at [704, 350] on div "Grace Cavell, Emma Johns, Chris Darlington" at bounding box center [727, 349] width 90 height 15
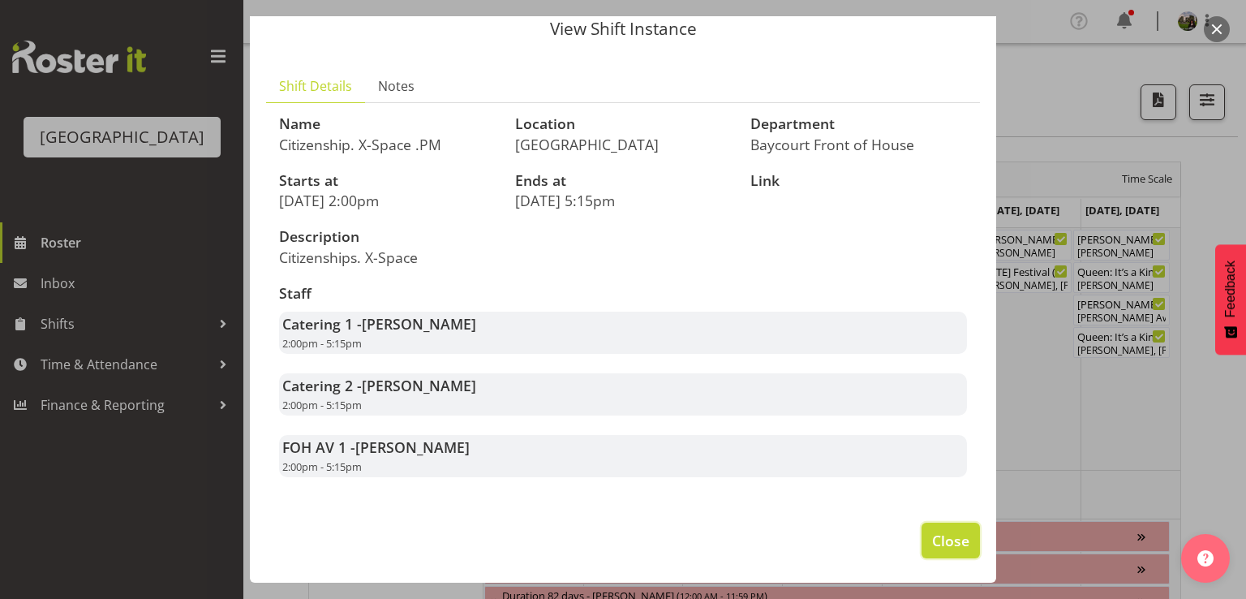
click at [948, 549] on span "Close" at bounding box center [950, 540] width 37 height 21
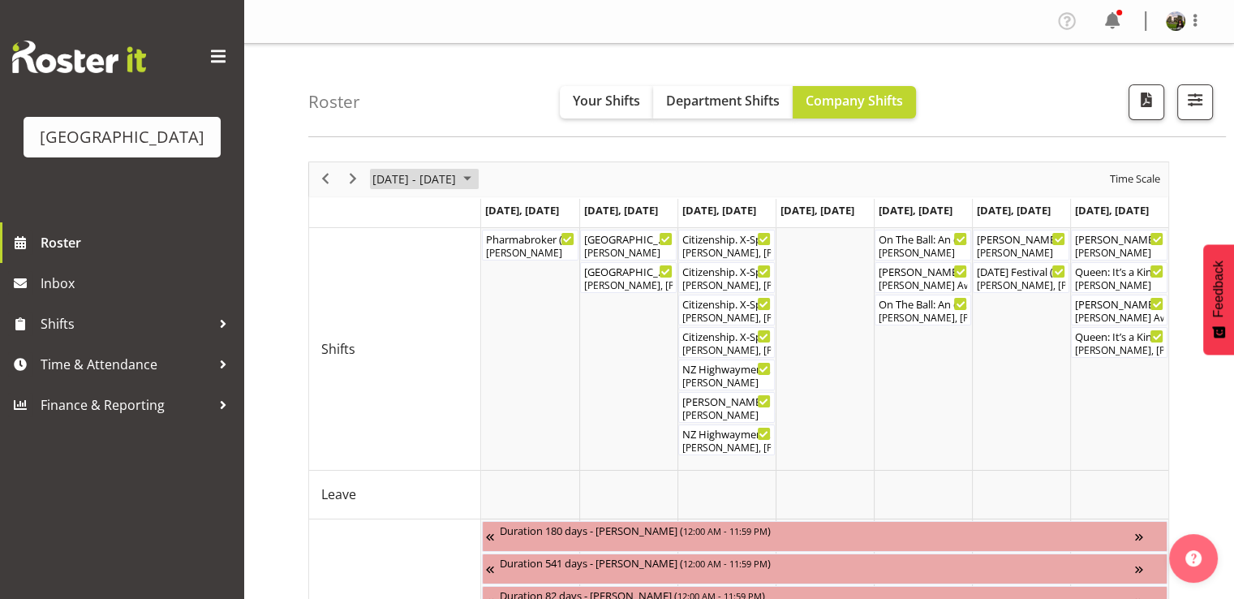
click at [420, 179] on span "October 13 - 19, 2025" at bounding box center [414, 179] width 87 height 20
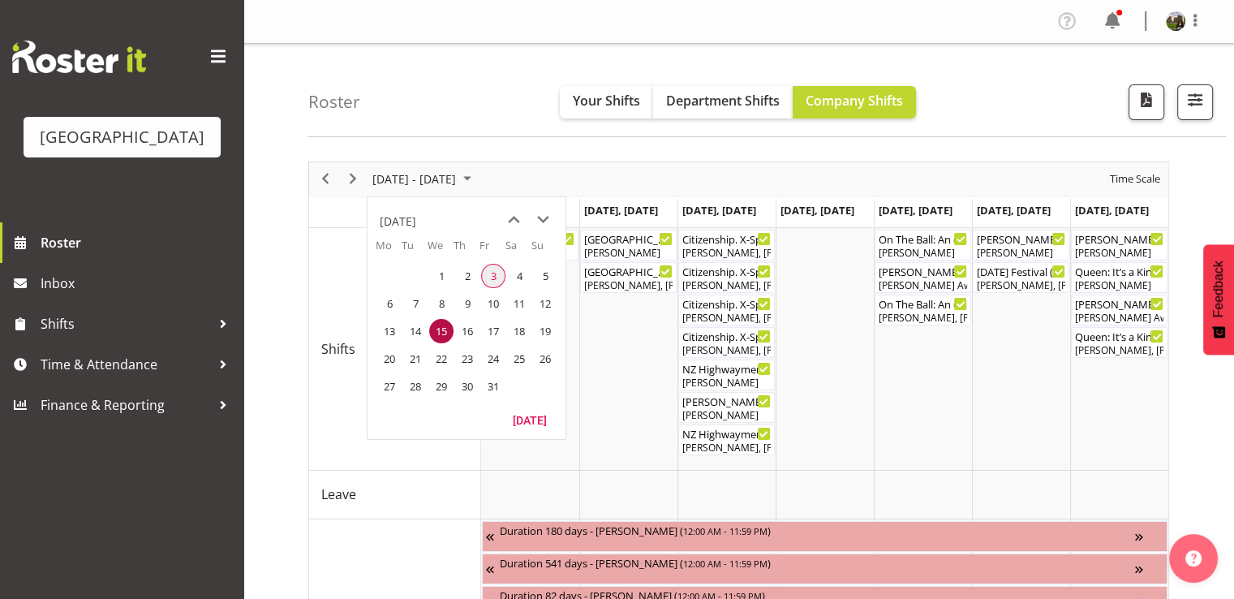
click at [495, 269] on span "3" at bounding box center [493, 276] width 24 height 24
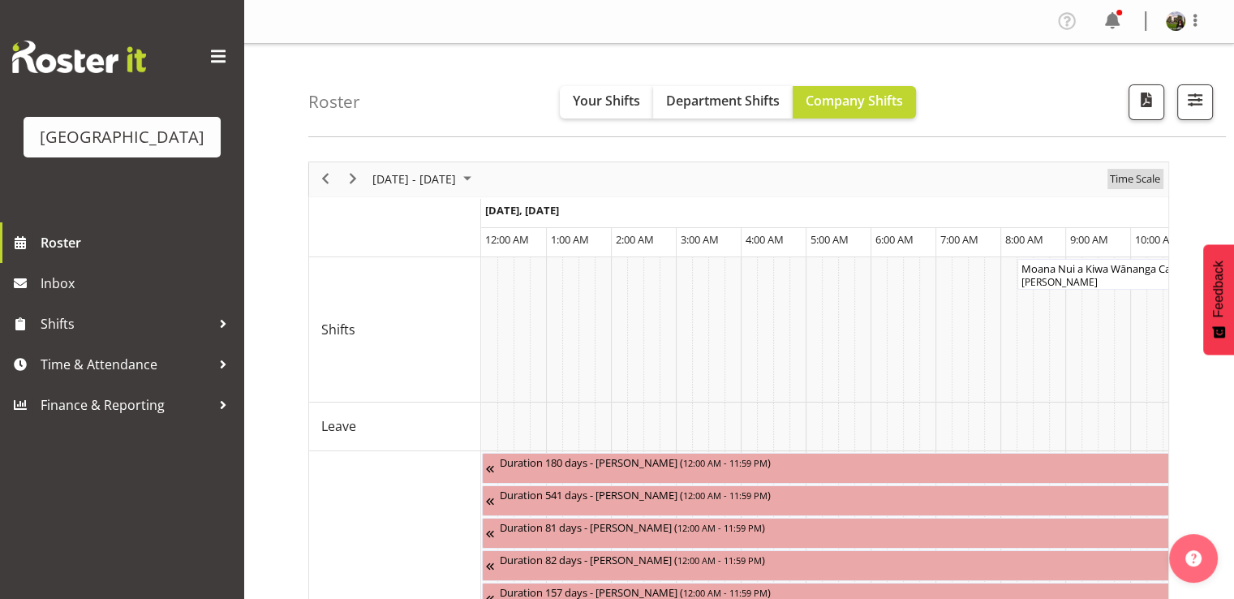
click at [1133, 181] on span "Time Scale" at bounding box center [1135, 179] width 54 height 20
